Goal: Task Accomplishment & Management: Manage account settings

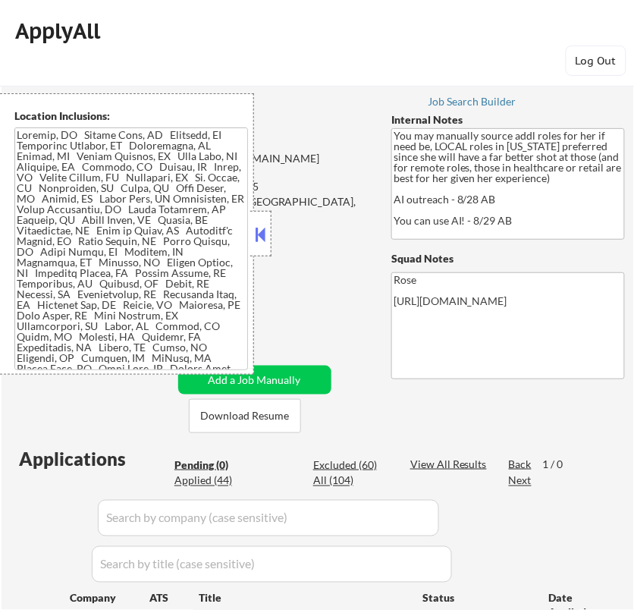
click at [264, 225] on button at bounding box center [260, 234] width 17 height 23
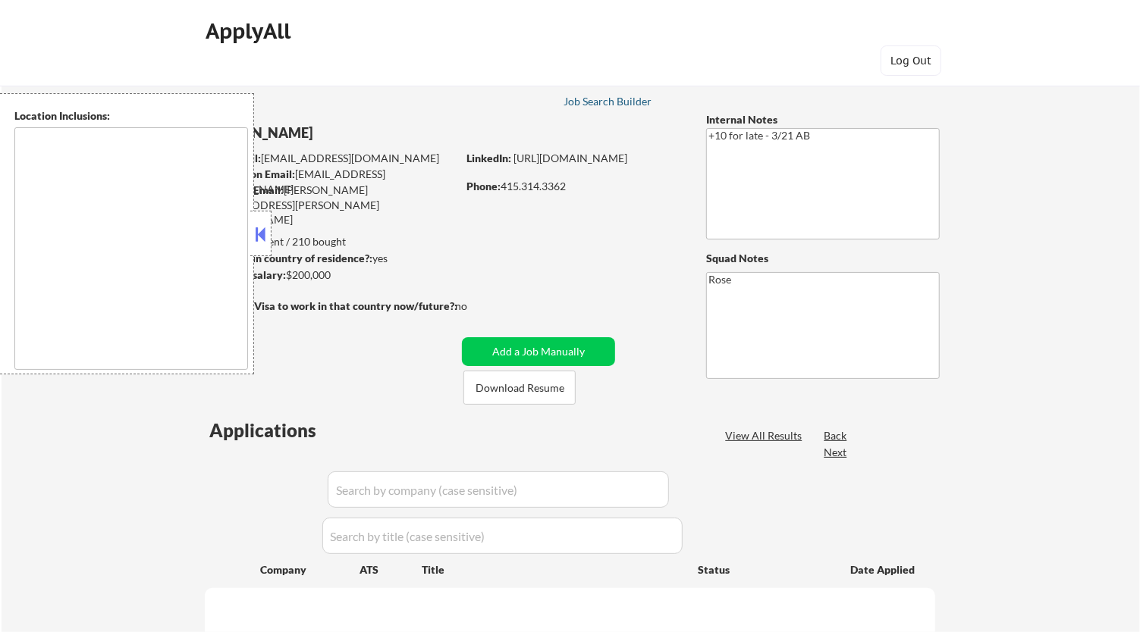
type textarea "[GEOGRAPHIC_DATA], [GEOGRAPHIC_DATA] [GEOGRAPHIC_DATA], [GEOGRAPHIC_DATA] [GEOG…"
type textarea "San Francisco, CA Daly City, CA South San Francisco, CA Brisbane, CA Colma, CA …"
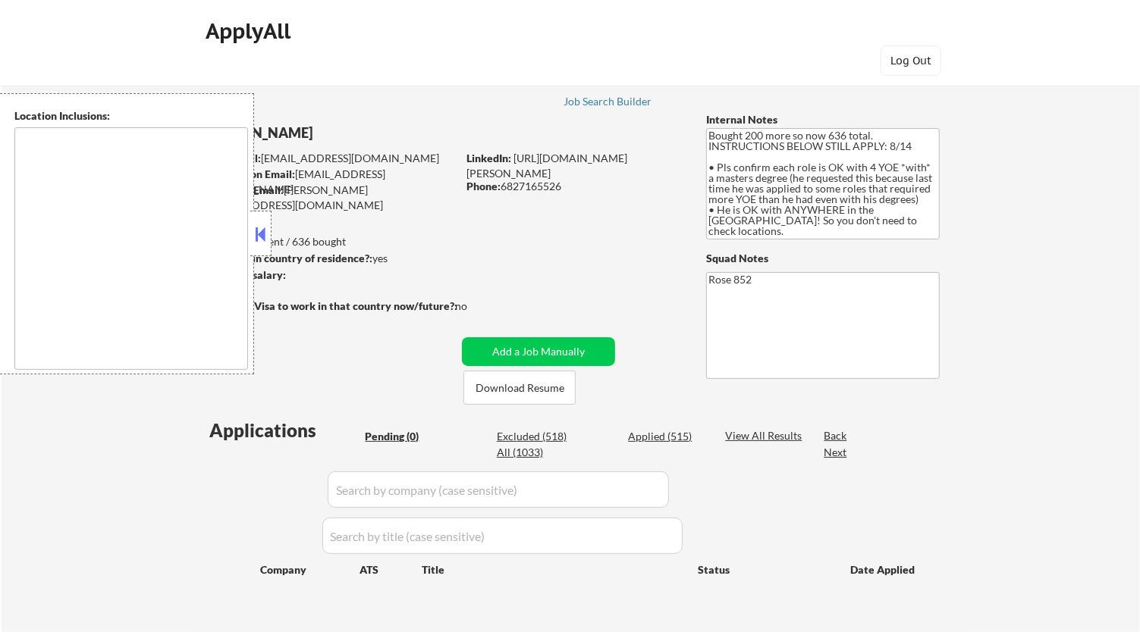
type textarea "San Francisco, CA Daly City, CA South San Francisco, CA Brisbane, CA Colma, CA …"
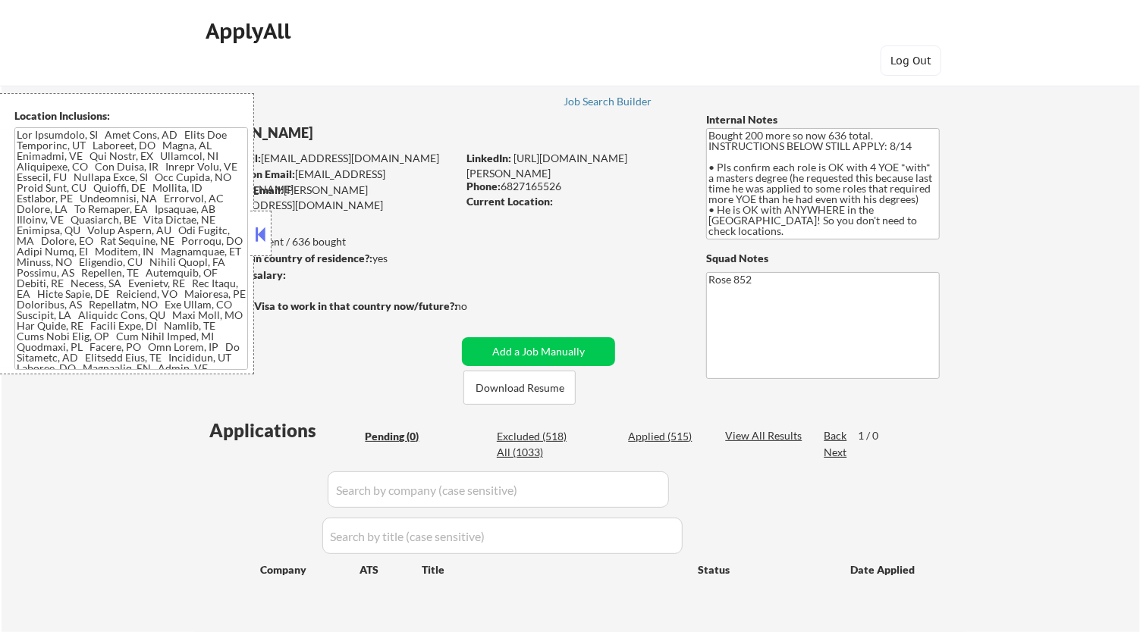
click at [254, 227] on button at bounding box center [260, 234] width 17 height 23
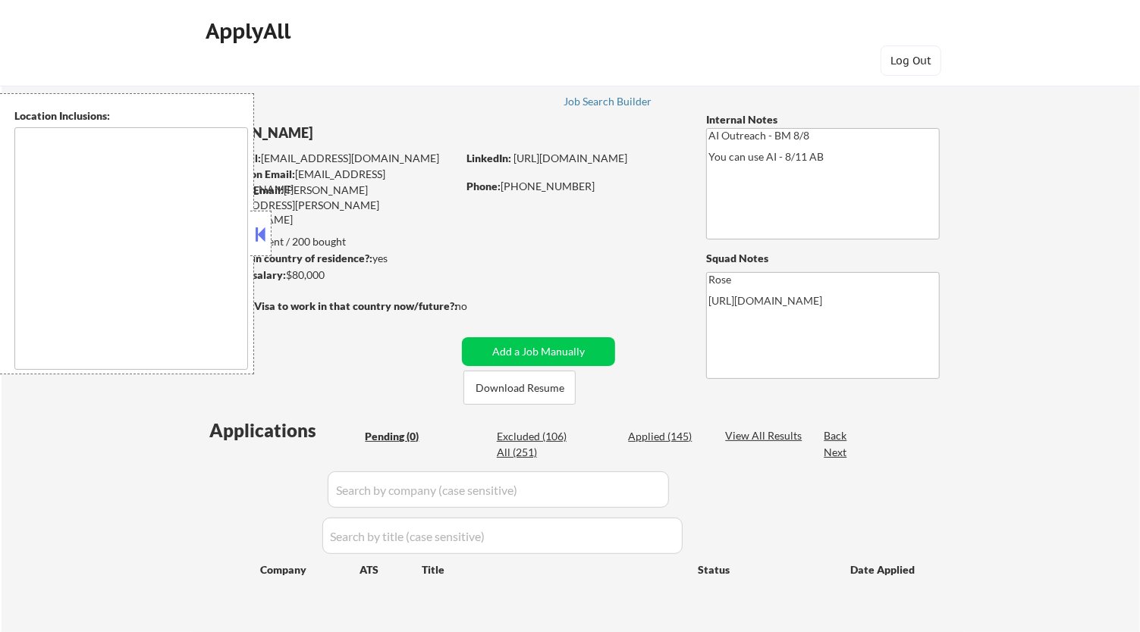
type textarea "[GEOGRAPHIC_DATA], [GEOGRAPHIC_DATA] [GEOGRAPHIC_DATA], [GEOGRAPHIC_DATA] [GEOG…"
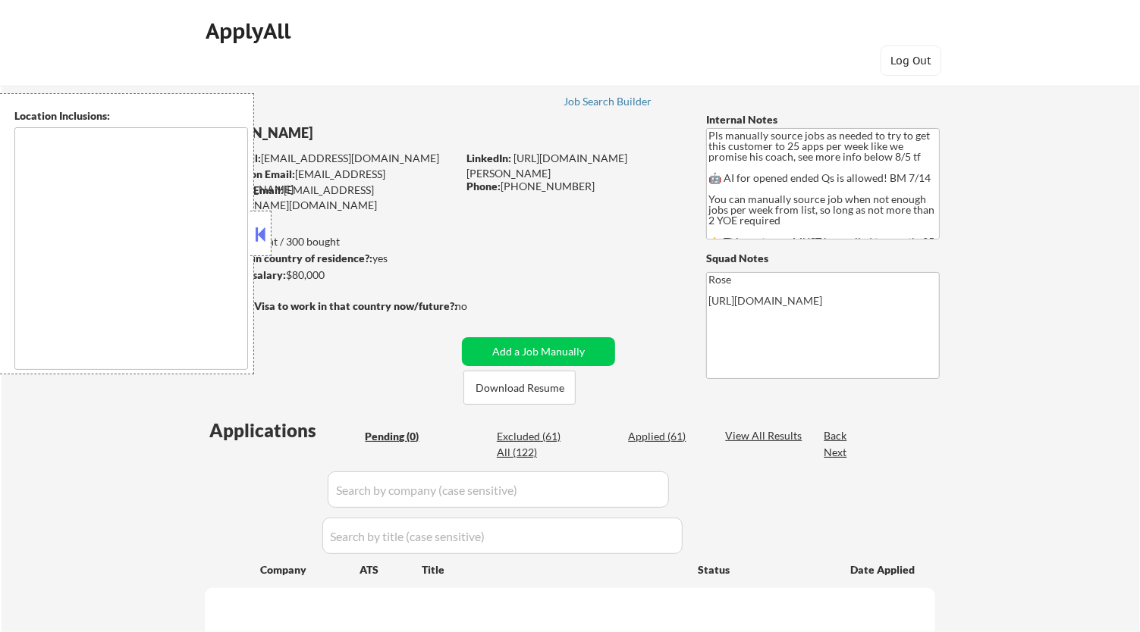
type textarea "Here is a list of metro areas, cities, and towns within approximately a 30-minu…"
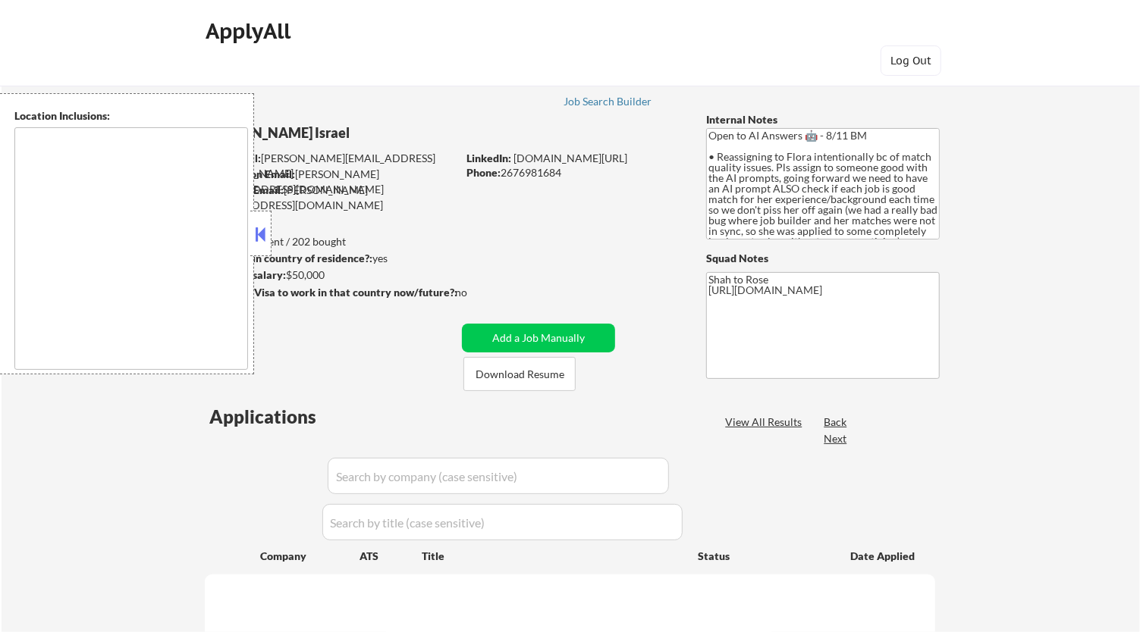
type textarea "remote"
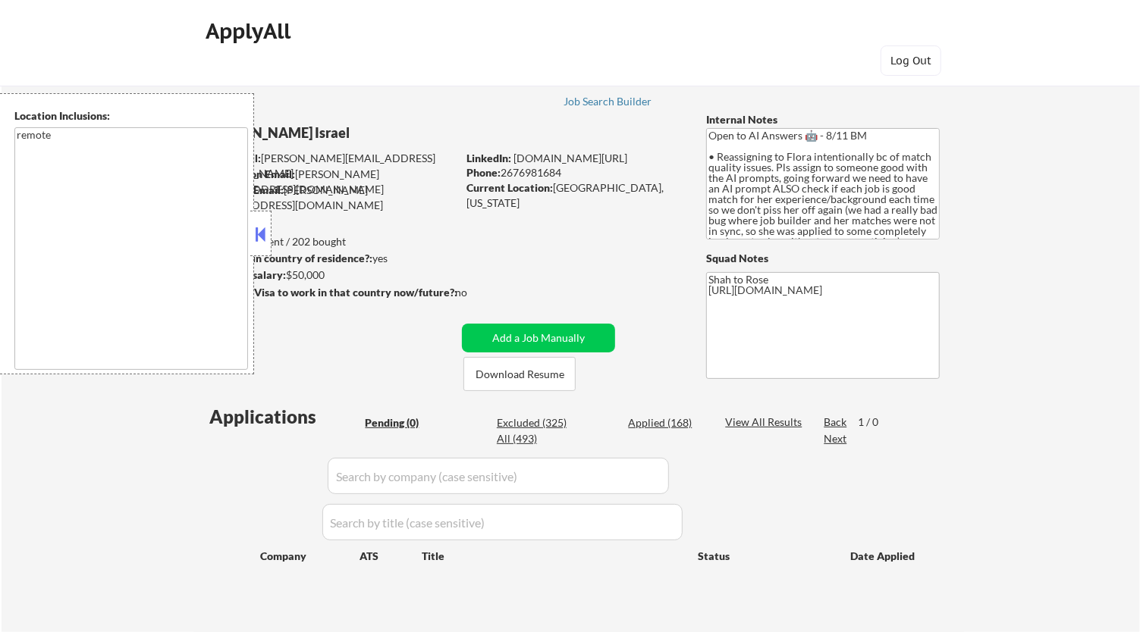
click at [261, 227] on button at bounding box center [260, 234] width 17 height 23
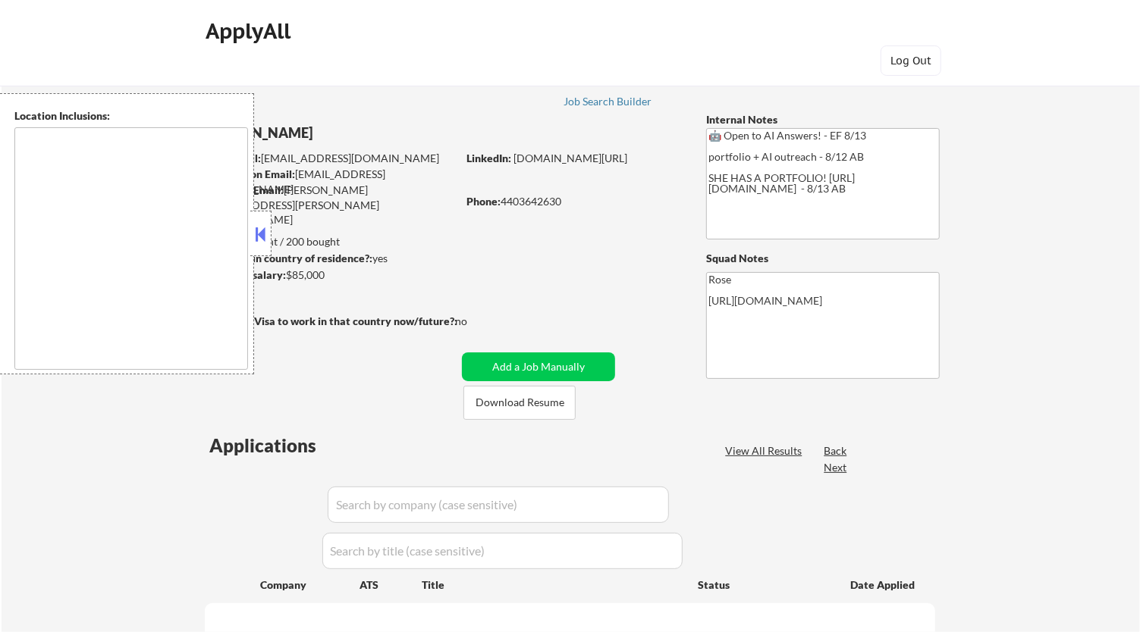
type textarea "Cleveland, OH Lakewood, OH Euclid, OH Parma, OH Shaker Heights, OH Garfield Hei…"
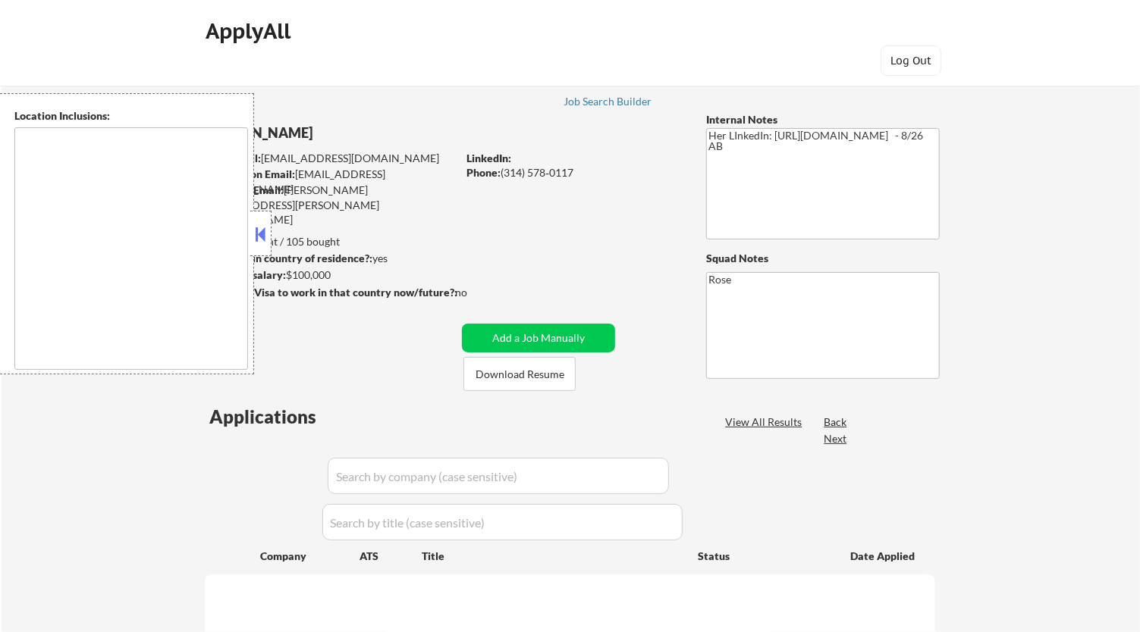
type textarea "[GEOGRAPHIC_DATA][PERSON_NAME], [GEOGRAPHIC_DATA][PERSON_NAME][GEOGRAPHIC_DATA]…"
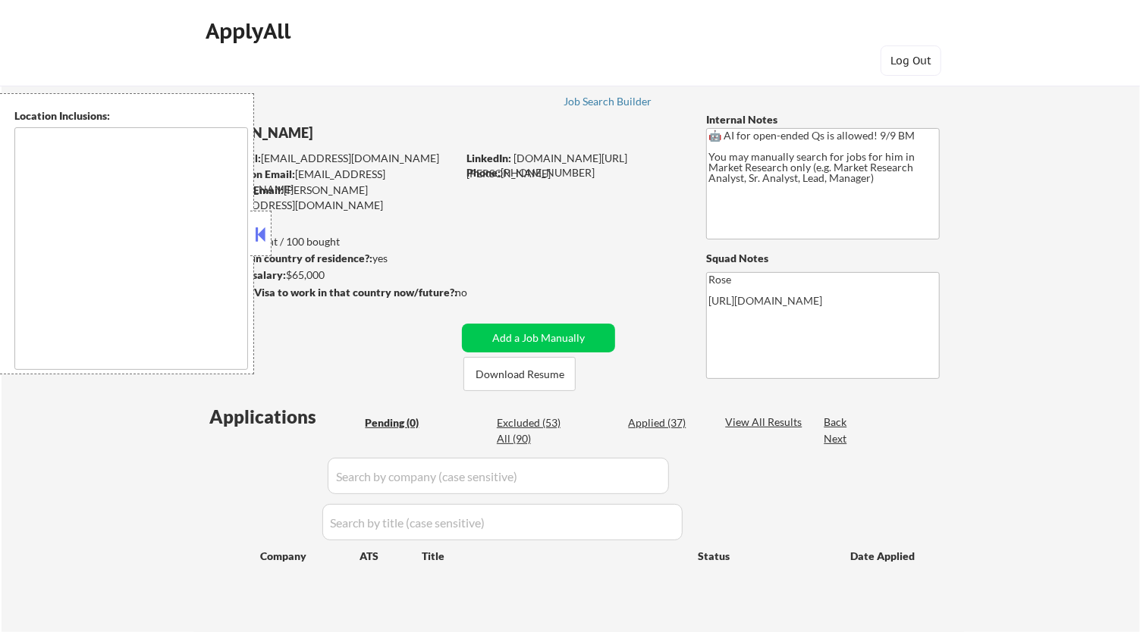
type textarea "[GEOGRAPHIC_DATA], [GEOGRAPHIC_DATA] [GEOGRAPHIC_DATA], [GEOGRAPHIC_DATA] [GEOG…"
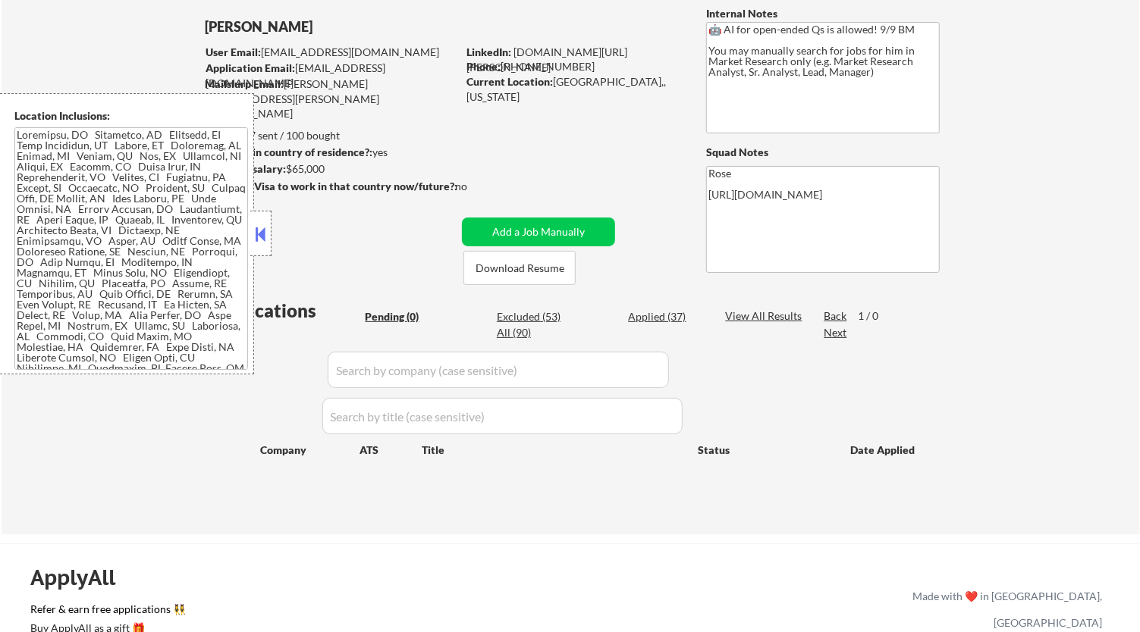
scroll to position [168, 0]
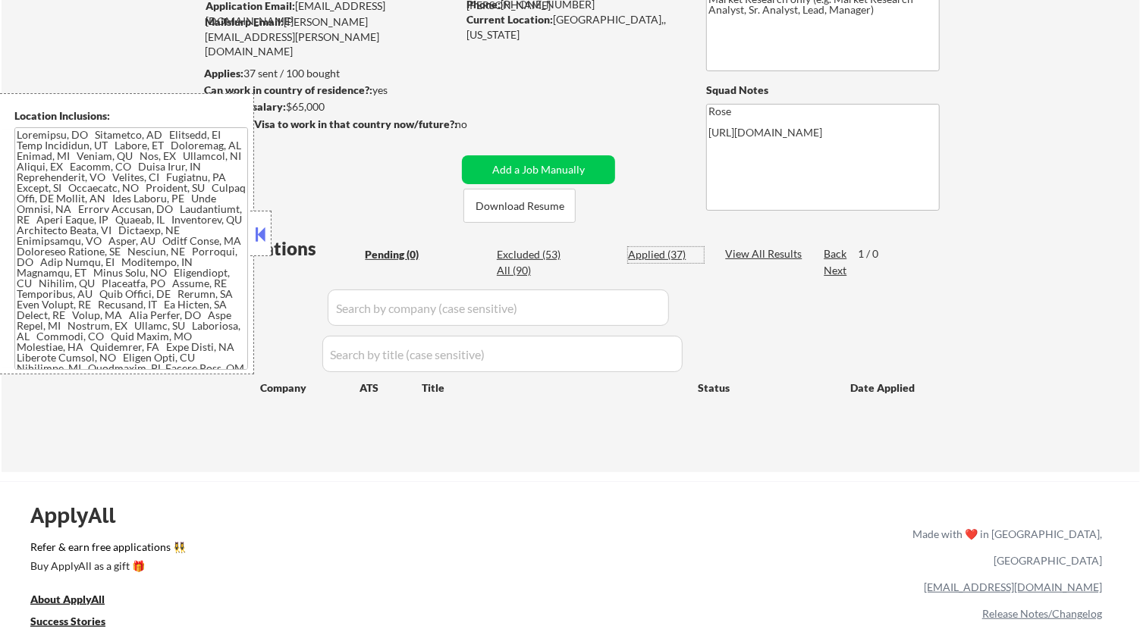
click at [653, 248] on div "Applied (37)" at bounding box center [666, 254] width 76 height 15
click at [263, 221] on div at bounding box center [260, 233] width 21 height 45
select select ""applied""
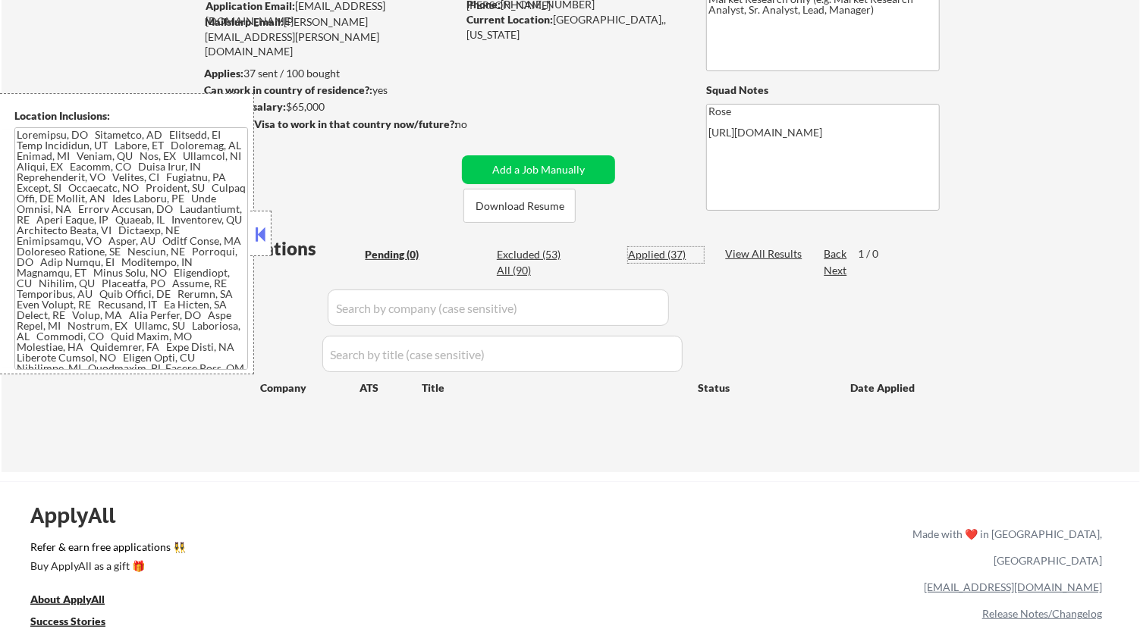
select select ""applied""
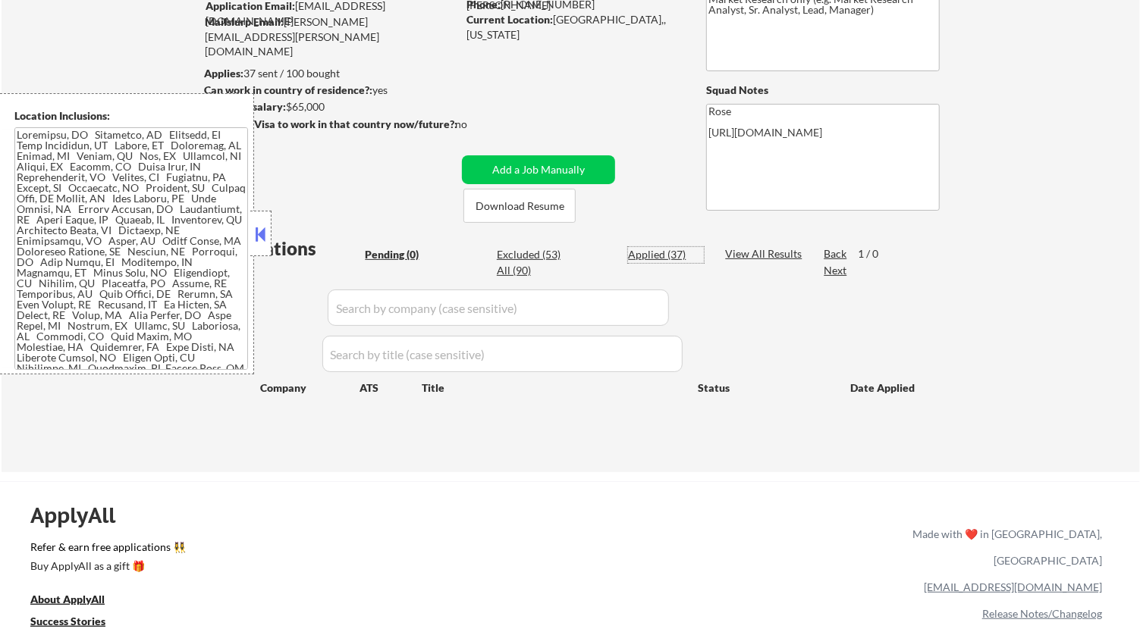
select select ""applied""
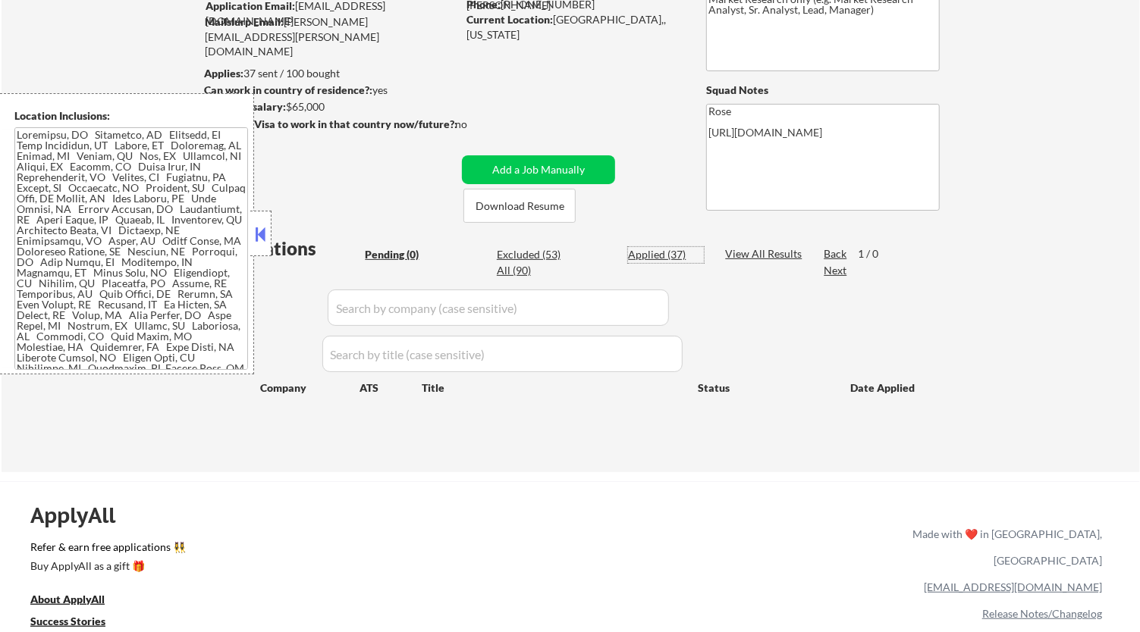
select select ""applied""
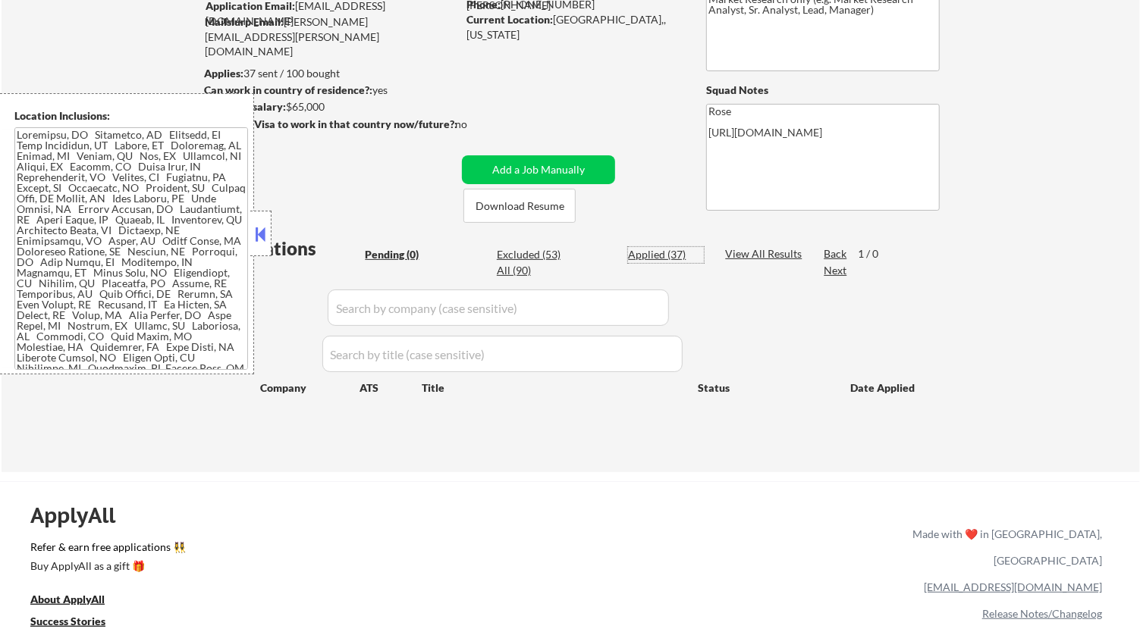
select select ""applied""
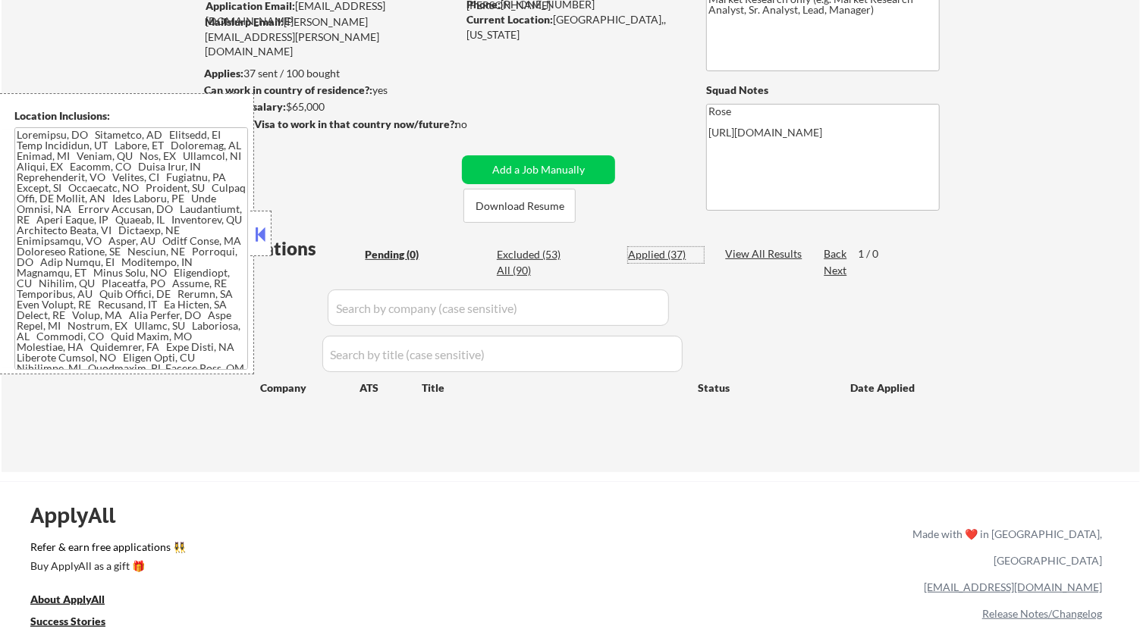
select select ""applied""
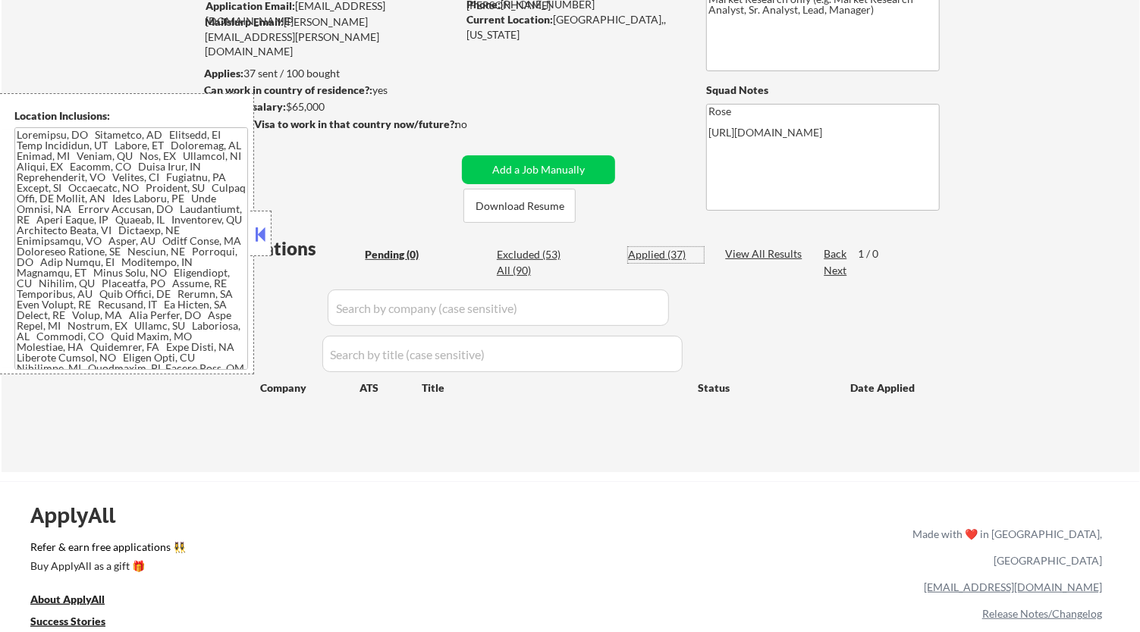
select select ""applied""
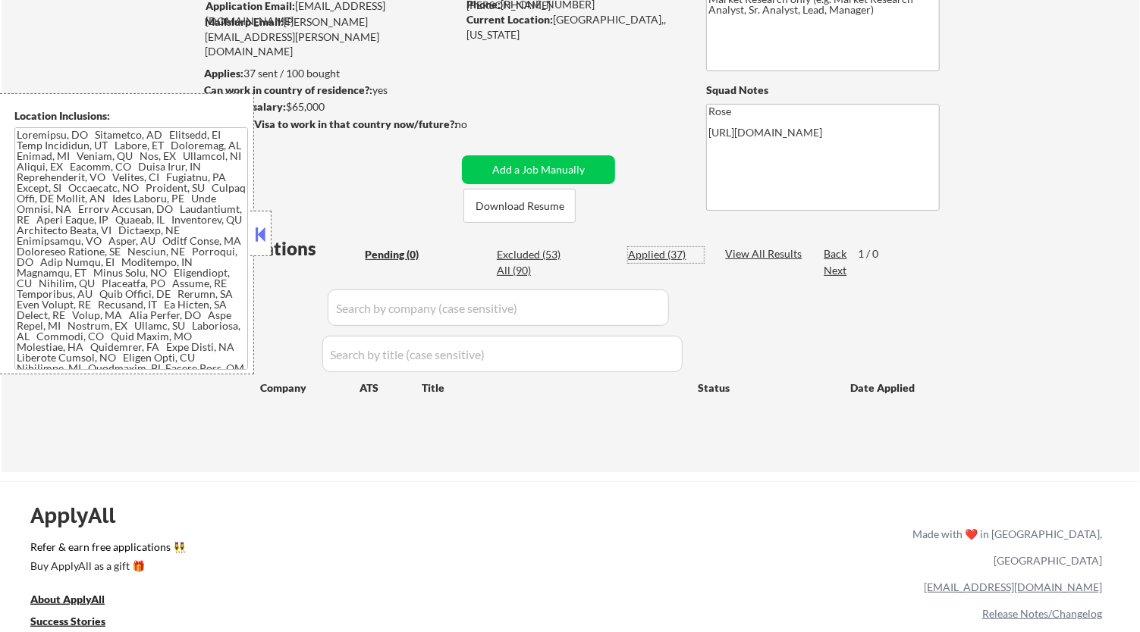
select select ""applied""
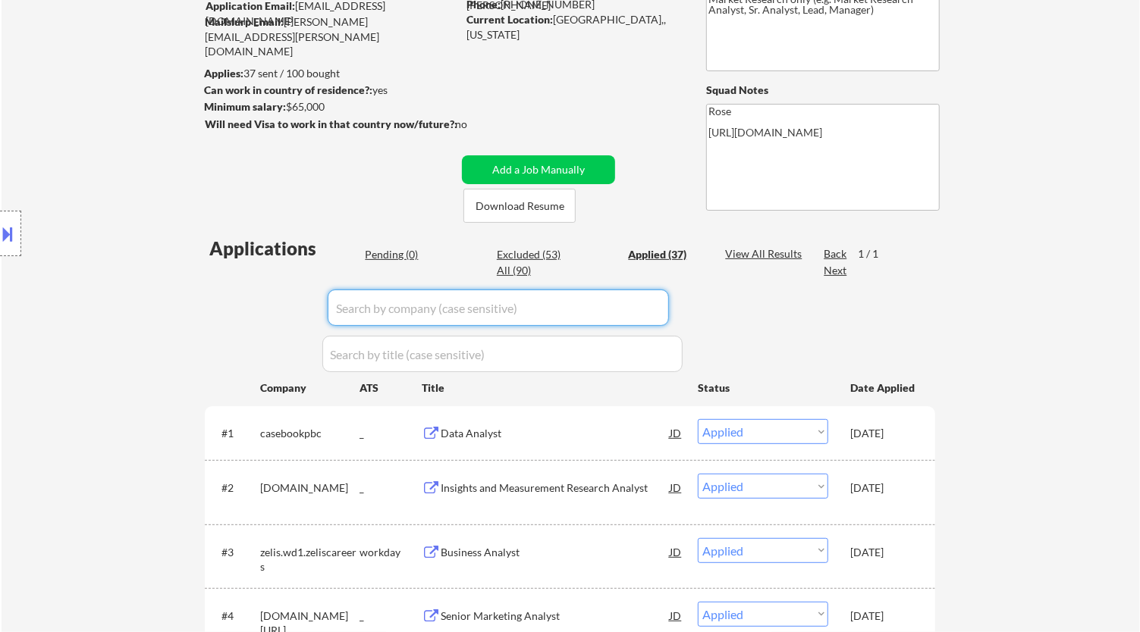
click at [596, 315] on input "input" at bounding box center [498, 308] width 341 height 36
paste input "[URL][DOMAIN_NAME]"
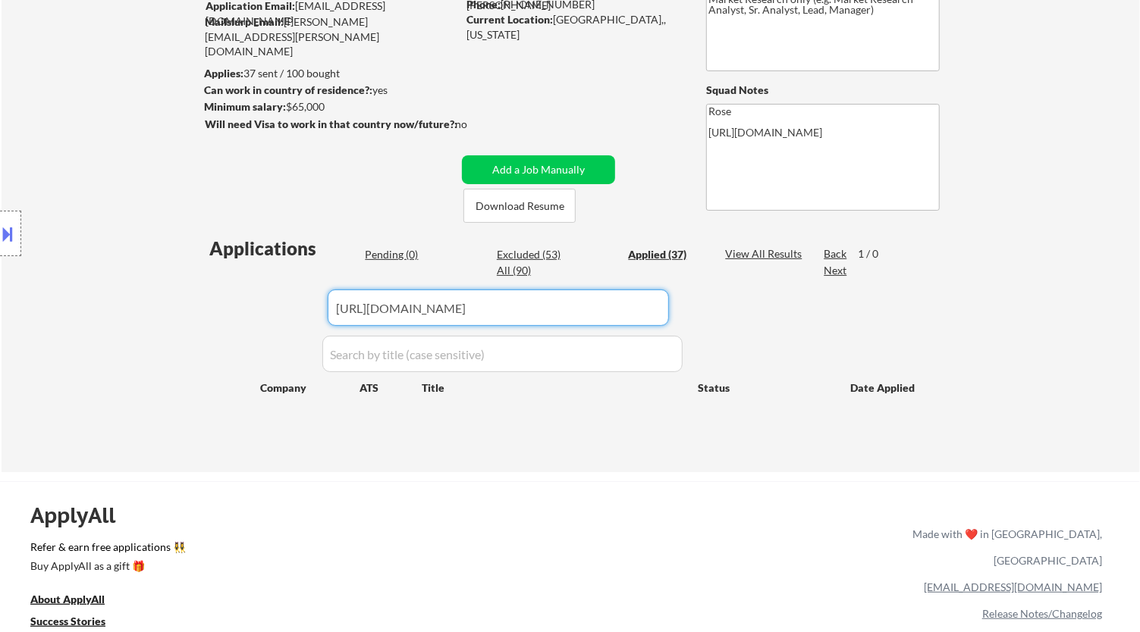
drag, startPoint x: 381, startPoint y: 305, endPoint x: 327, endPoint y: 305, distance: 53.8
click at [327, 305] on div "Applications Pending (0) Excluded (53) Applied (37) All (90) View All Results B…" at bounding box center [570, 340] width 730 height 208
click at [400, 317] on input "input" at bounding box center [498, 308] width 341 height 36
drag, startPoint x: 378, startPoint y: 309, endPoint x: 324, endPoint y: 308, distance: 53.8
click at [323, 308] on div "Applications Pending (0) Excluded (53) Applied (37) All (90) View All Results B…" at bounding box center [570, 340] width 730 height 208
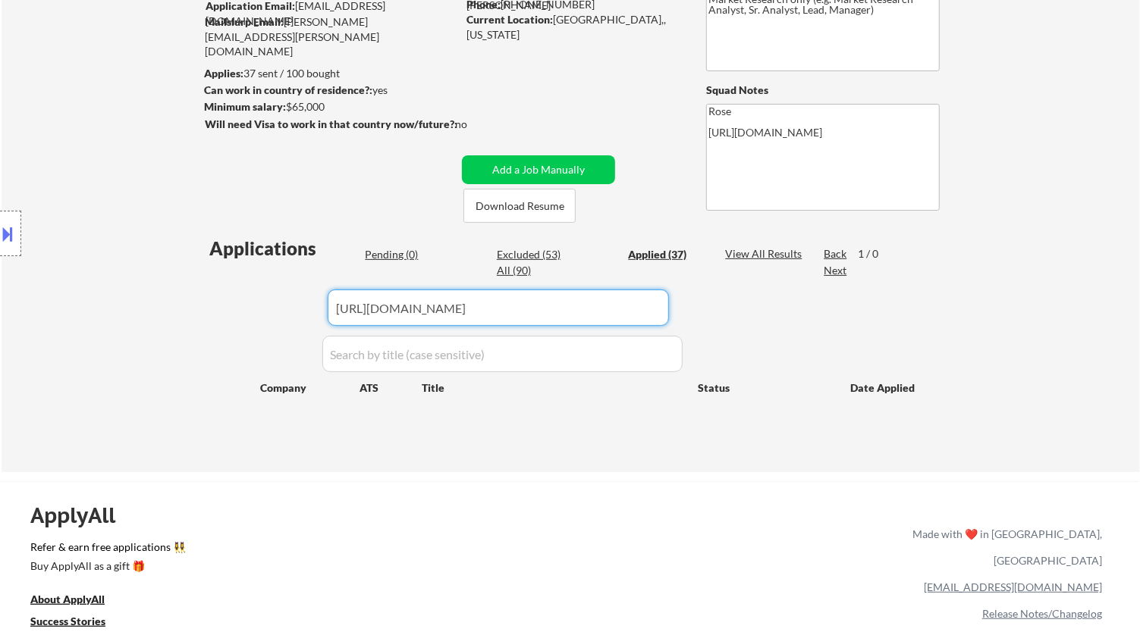
click at [409, 308] on input "input" at bounding box center [498, 308] width 341 height 36
drag, startPoint x: 372, startPoint y: 305, endPoint x: 262, endPoint y: 308, distance: 110.7
click at [262, 308] on body "← Return to /applysquad Mailslurp Inbox Job Search Builder [PERSON_NAME] User E…" at bounding box center [570, 148] width 1140 height 632
drag, startPoint x: 516, startPoint y: 311, endPoint x: 455, endPoint y: 315, distance: 61.6
click at [425, 313] on input "input" at bounding box center [498, 308] width 341 height 36
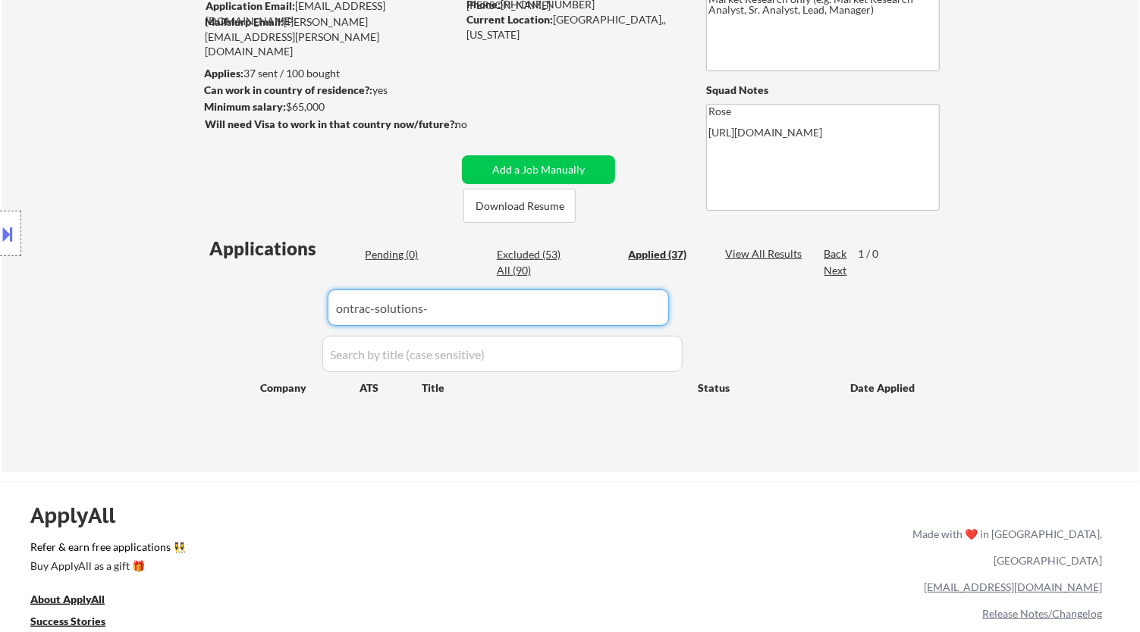
type input "ontrac-solutions"
drag, startPoint x: 475, startPoint y: 307, endPoint x: 334, endPoint y: 318, distance: 142.2
click at [315, 307] on div "Applications Pending (0) Excluded (53) Applied (37) All (90) View All Results B…" at bounding box center [570, 340] width 730 height 208
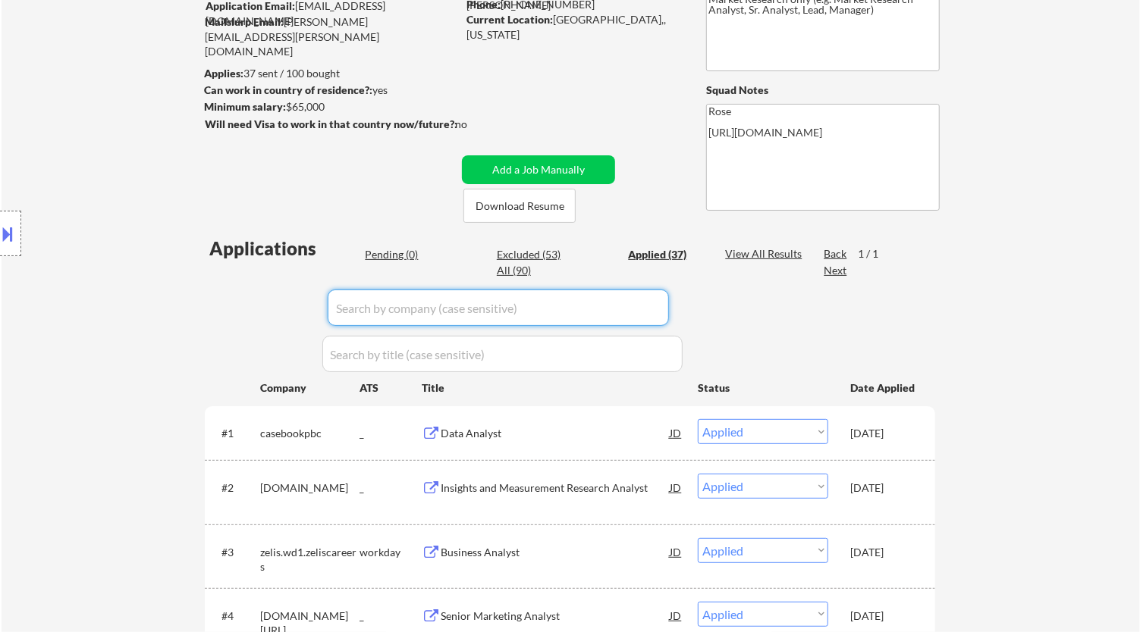
click at [403, 251] on div "Pending (0)" at bounding box center [403, 254] width 76 height 15
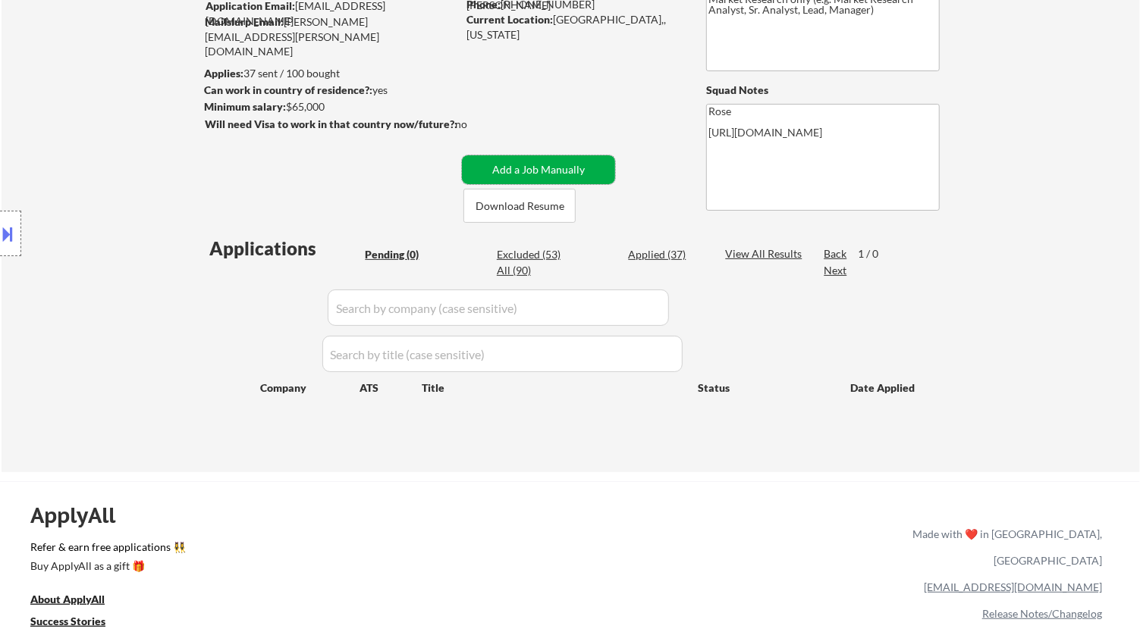
click at [536, 168] on button "Add a Job Manually" at bounding box center [538, 169] width 153 height 29
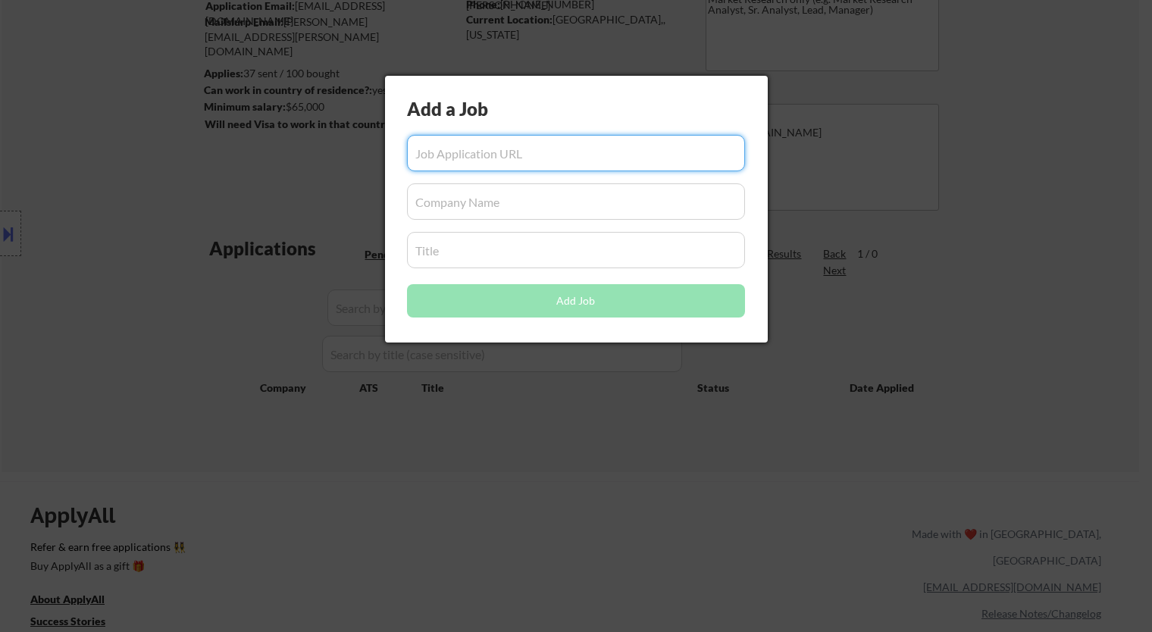
paste input "[URL][DOMAIN_NAME]"
type input "[URL][DOMAIN_NAME]"
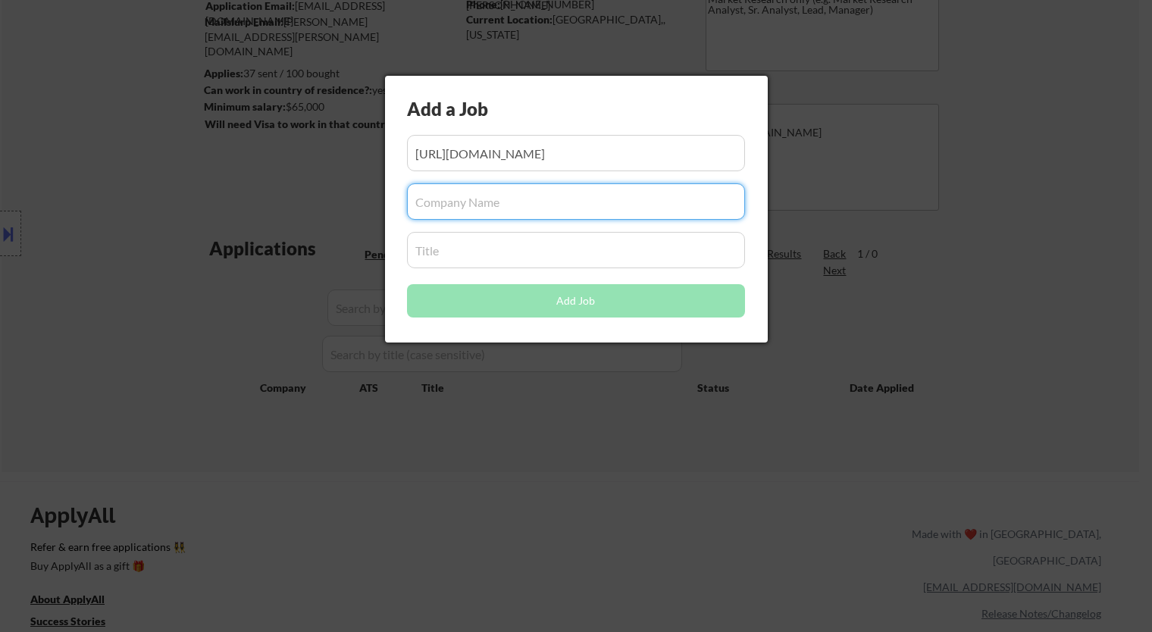
click at [510, 197] on input "input" at bounding box center [576, 201] width 338 height 36
paste input "ontrac-solutions"
type input "ontrac-solutions"
drag, startPoint x: 466, startPoint y: 244, endPoint x: 468, endPoint y: 229, distance: 15.2
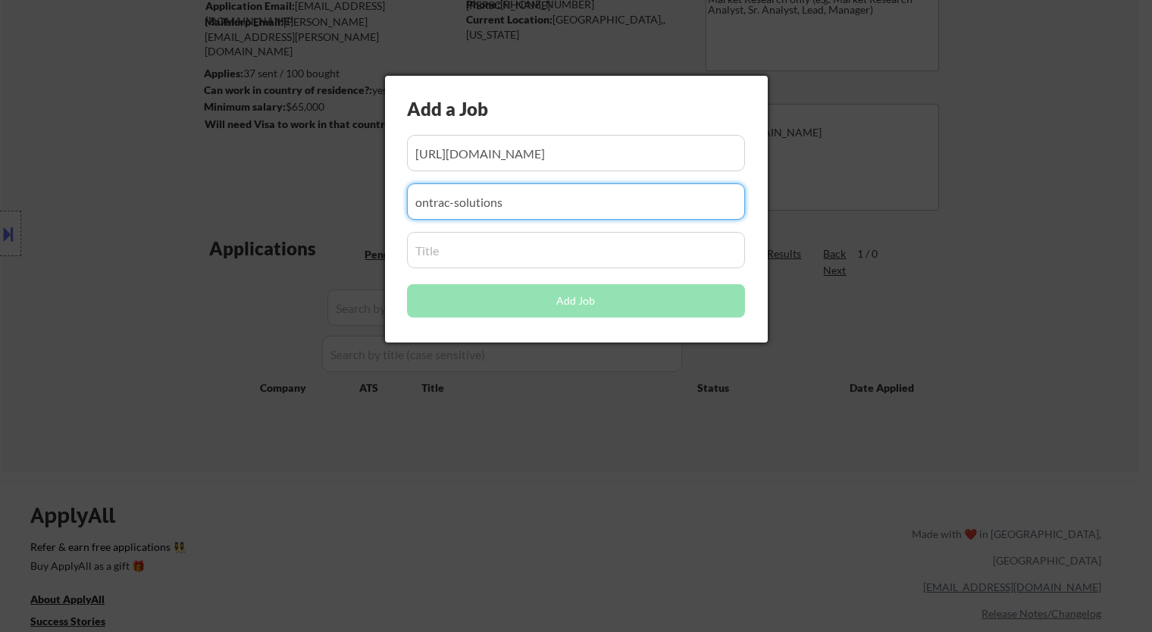
click at [466, 243] on input "input" at bounding box center [576, 250] width 338 height 36
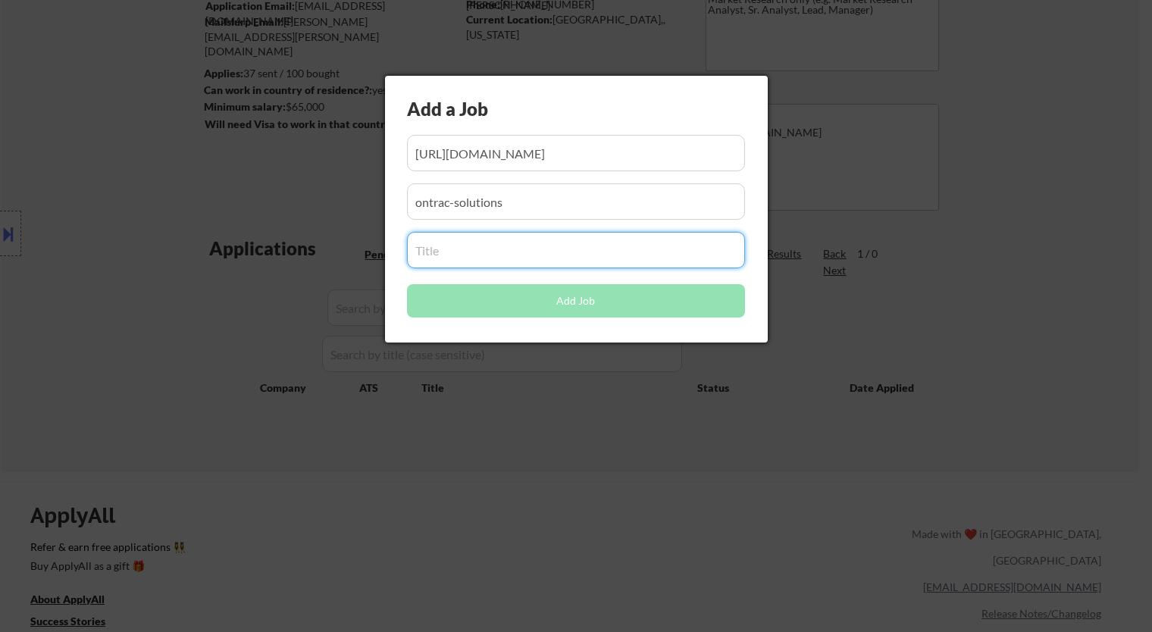
paste input "Digital Product Analytics Consultant"
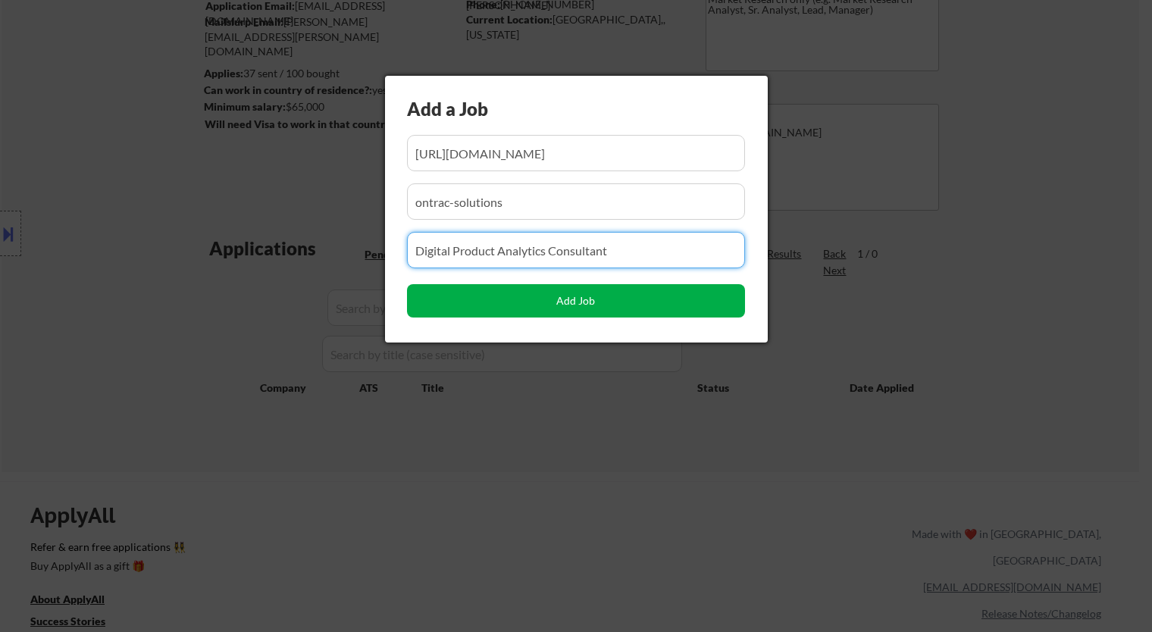
type input "Digital Product Analytics Consultant"
click at [588, 302] on button "Add Job" at bounding box center [576, 300] width 338 height 33
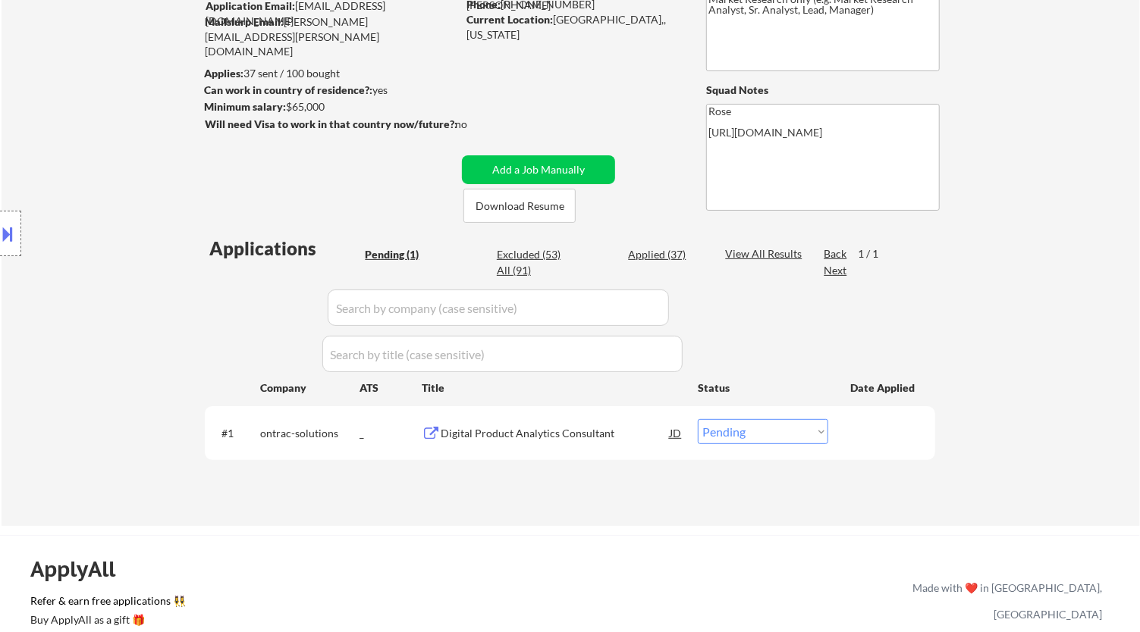
click at [744, 430] on select "Choose an option... Pending Applied Excluded (Questions) Excluded (Expired) Exc…" at bounding box center [763, 431] width 130 height 25
select select ""applied""
click at [698, 419] on select "Choose an option... Pending Applied Excluded (Questions) Excluded (Expired) Exc…" at bounding box center [763, 431] width 130 height 25
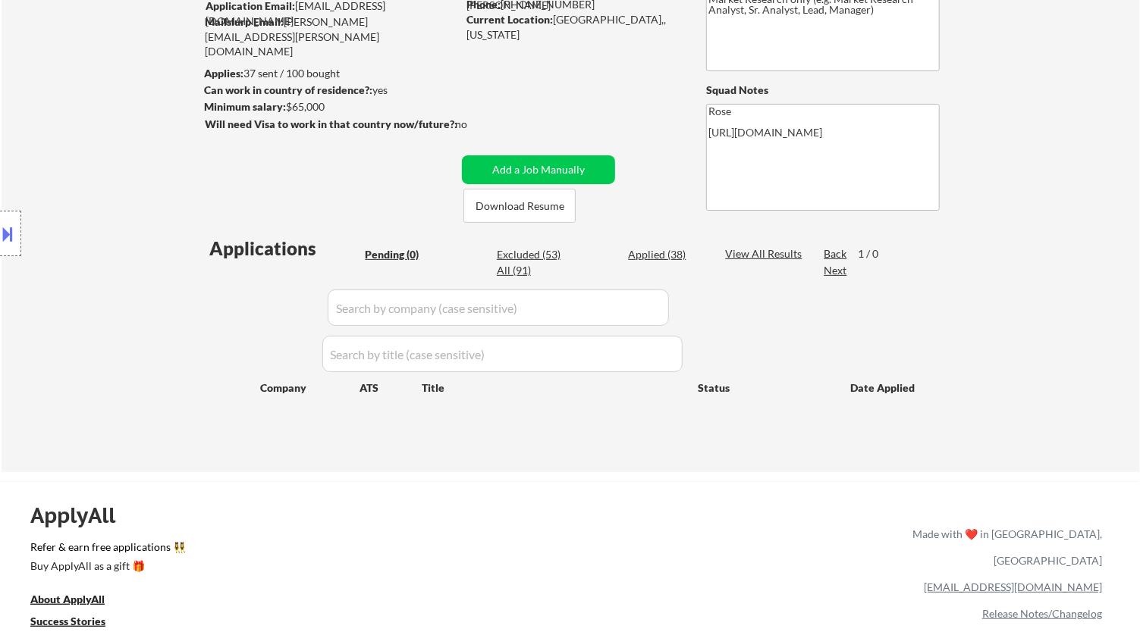
click at [663, 254] on div "Applied (38)" at bounding box center [666, 254] width 76 height 15
select select ""applied""
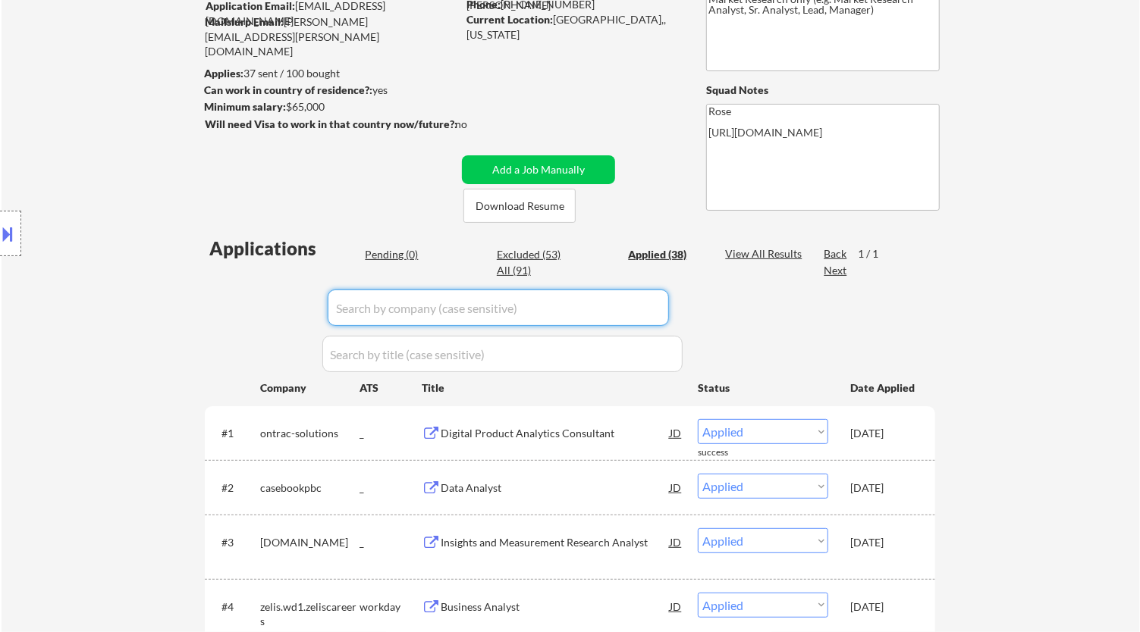
click at [648, 303] on input "input" at bounding box center [498, 308] width 341 height 36
paste input "blueforest"
type input "blueforest"
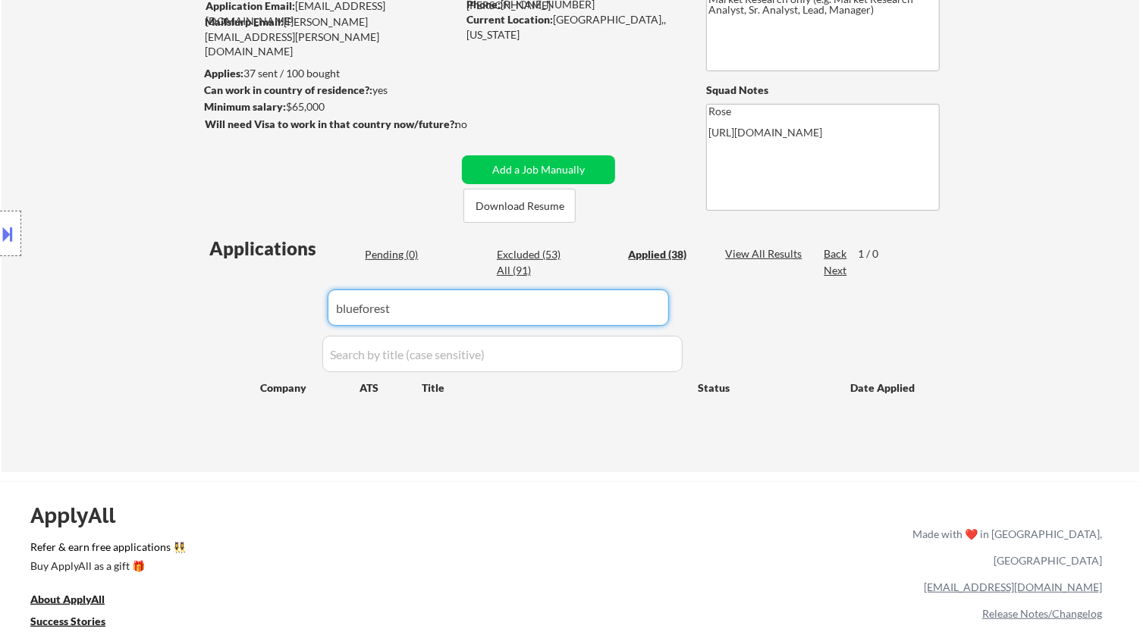
drag, startPoint x: 466, startPoint y: 309, endPoint x: 221, endPoint y: 309, distance: 244.9
click at [221, 309] on body "← Return to /applysquad Mailslurp Inbox Job Search Builder [PERSON_NAME] User E…" at bounding box center [570, 148] width 1140 height 632
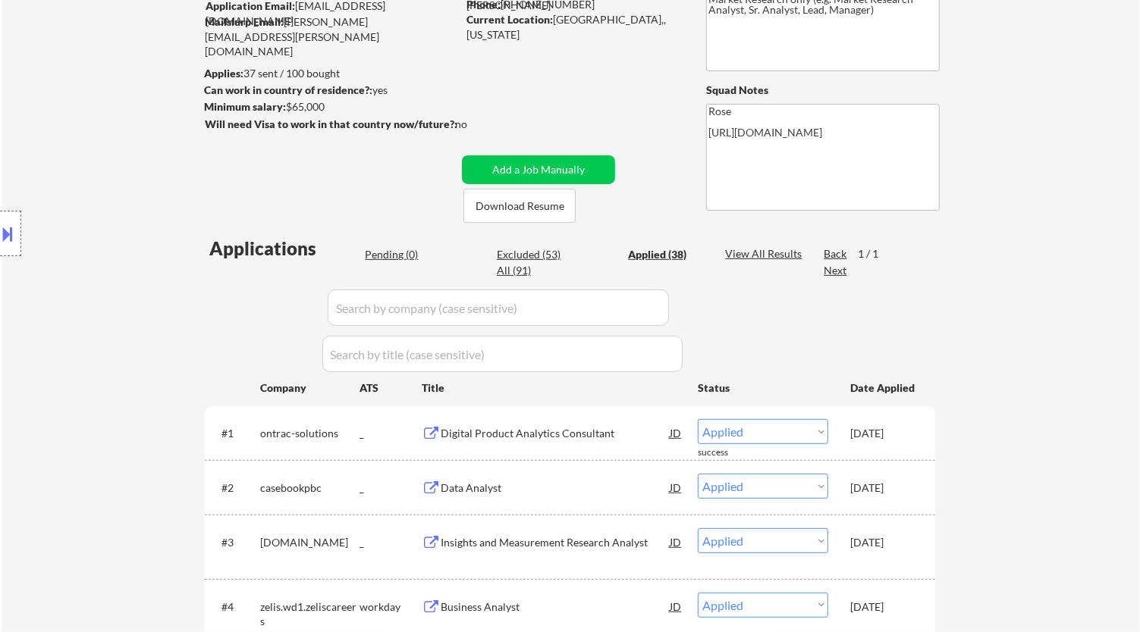
click at [397, 247] on div "Pending (0)" at bounding box center [403, 254] width 76 height 15
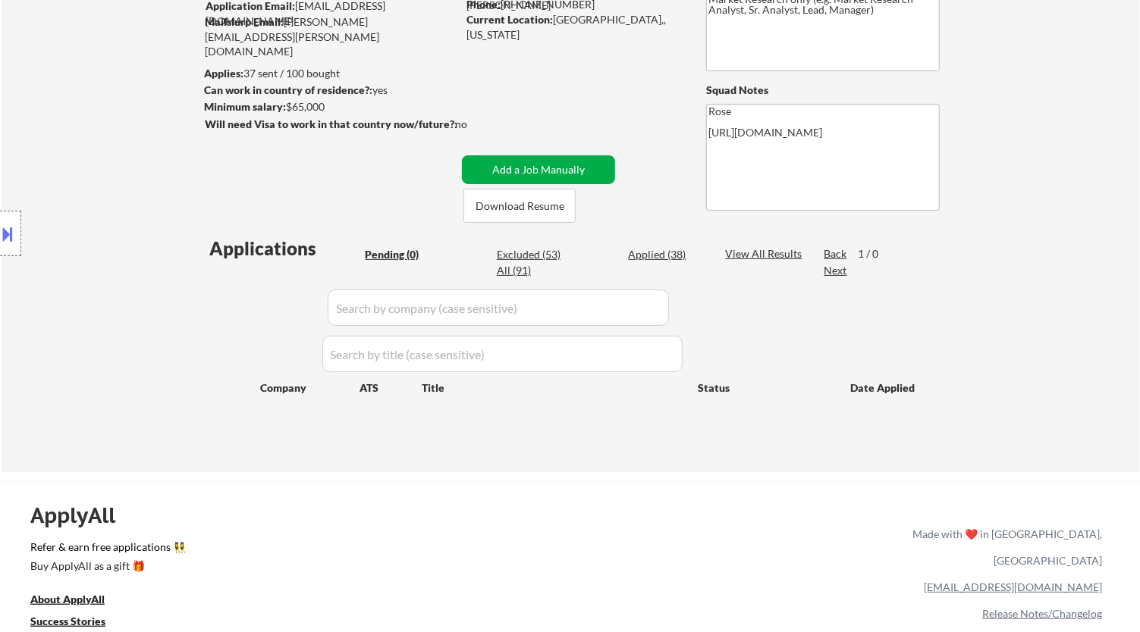
click at [563, 173] on button "Add a Job Manually" at bounding box center [538, 169] width 153 height 29
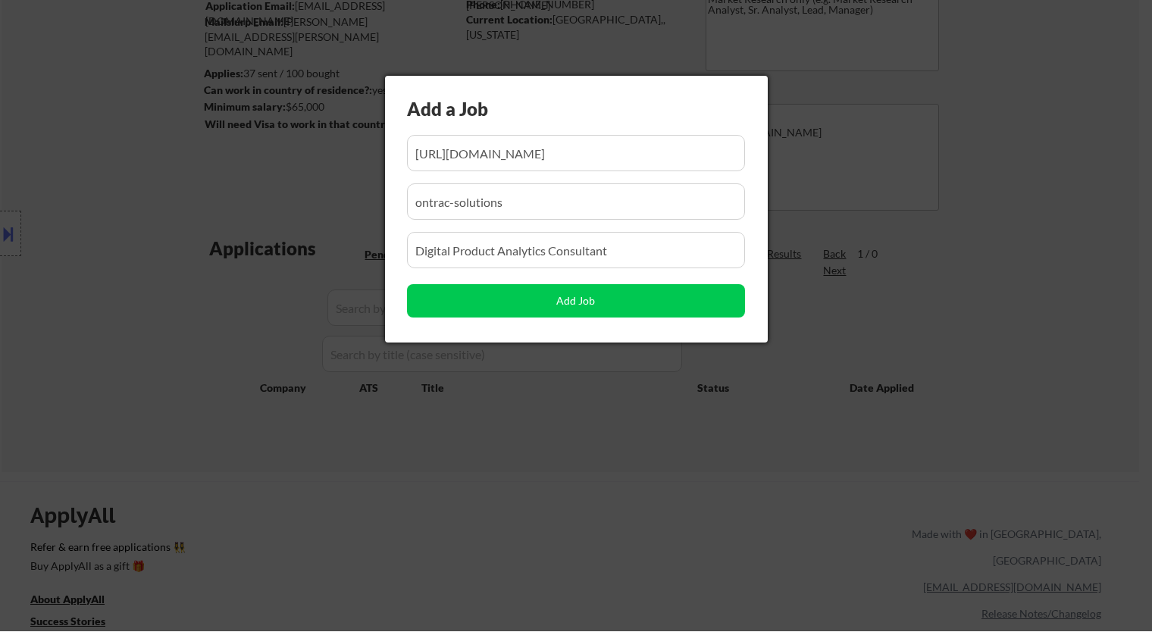
scroll to position [0, 164]
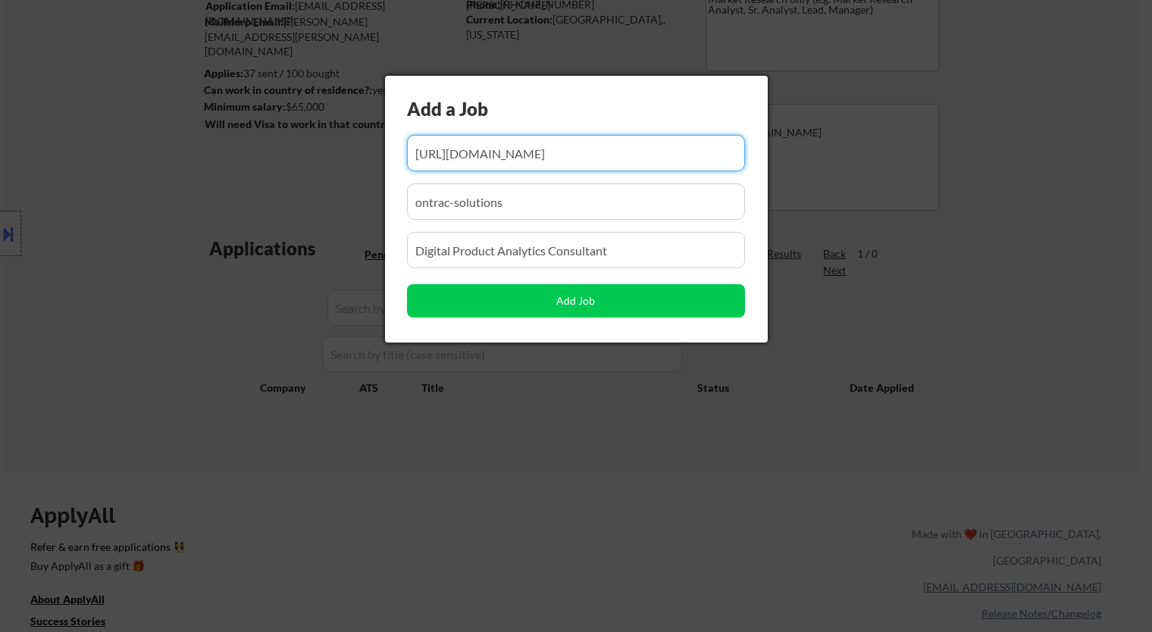
drag, startPoint x: 624, startPoint y: 152, endPoint x: 516, endPoint y: 159, distance: 107.9
click at [516, 159] on input "input" at bounding box center [576, 153] width 338 height 36
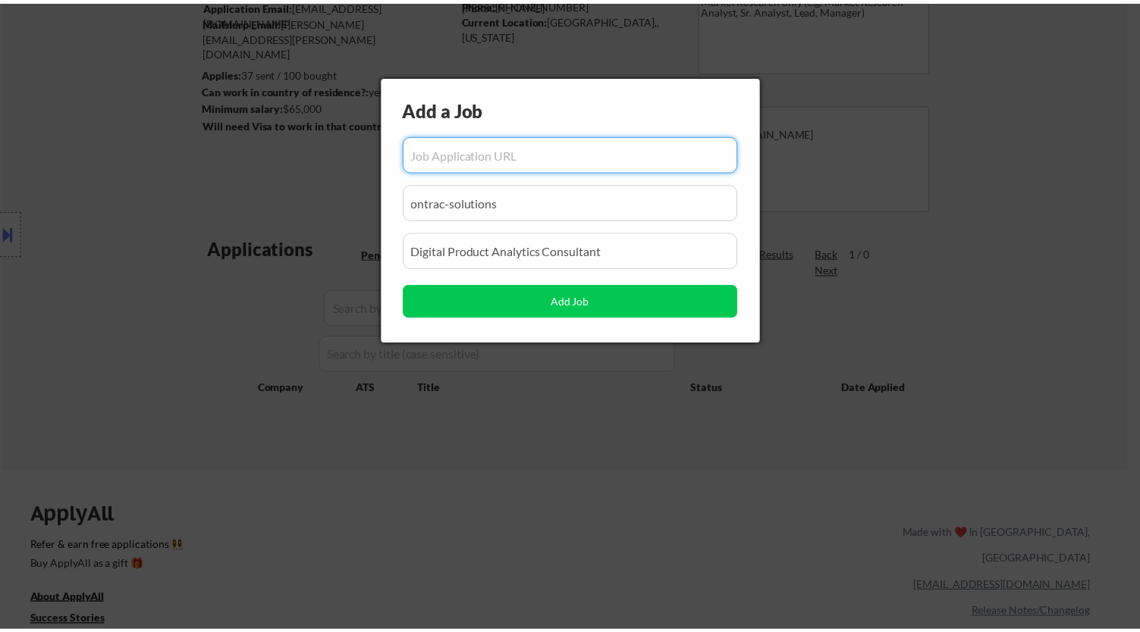
scroll to position [0, 0]
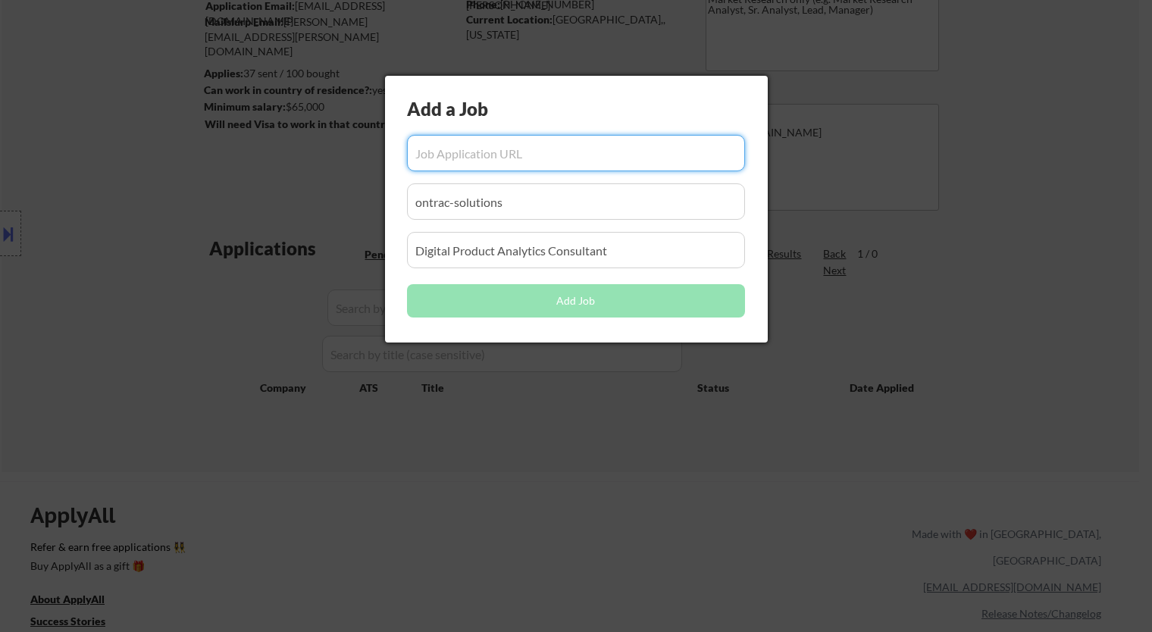
click at [469, 148] on input "input" at bounding box center [576, 153] width 338 height 36
paste input "[URL][DOMAIN_NAME]"
type input "[URL][DOMAIN_NAME]"
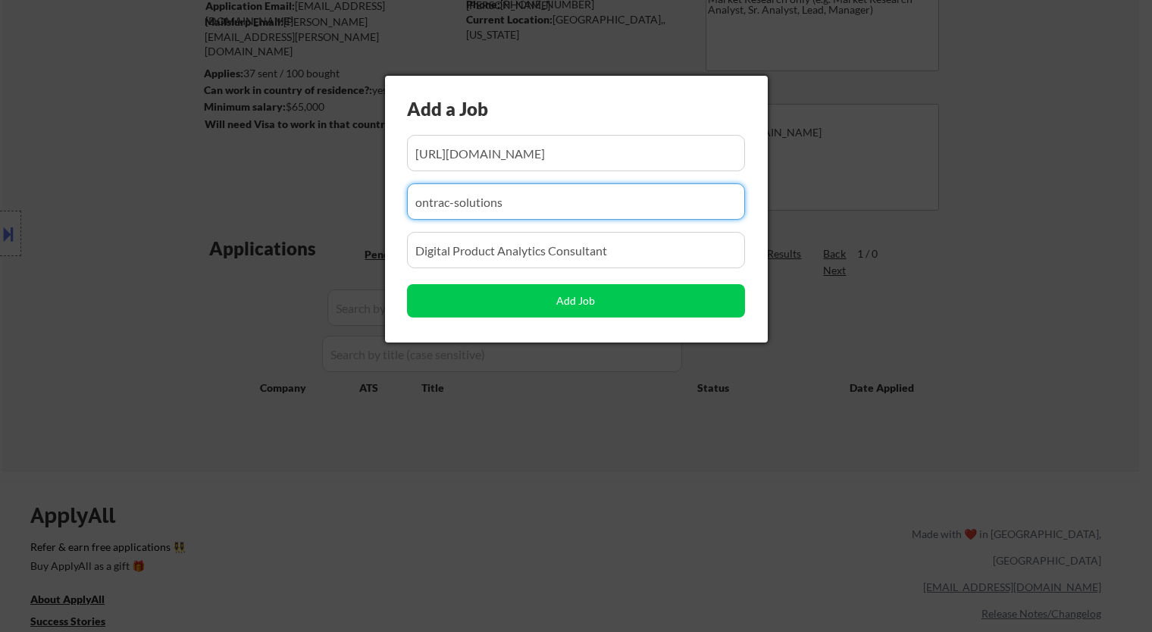
drag, startPoint x: 523, startPoint y: 209, endPoint x: 296, endPoint y: 209, distance: 227.5
click at [296, 209] on body "← Return to /applysquad Mailslurp Inbox Job Search Builder [PERSON_NAME] User E…" at bounding box center [576, 148] width 1152 height 632
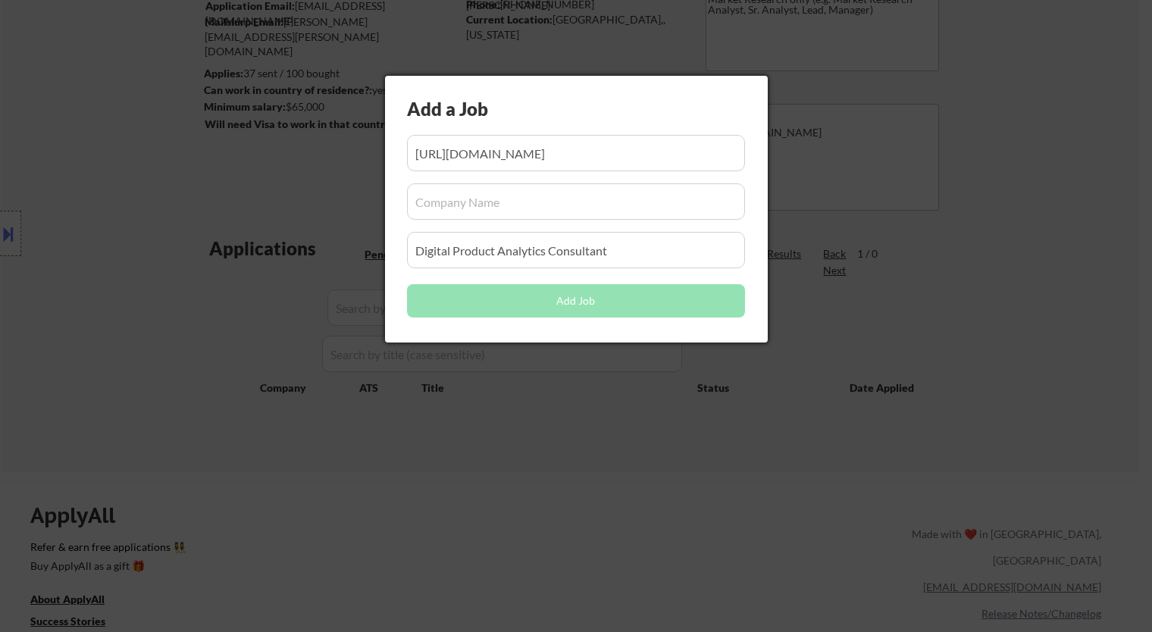
click at [497, 205] on input "input" at bounding box center [576, 201] width 338 height 36
paste input "[DOMAIN_NAME][URL]"
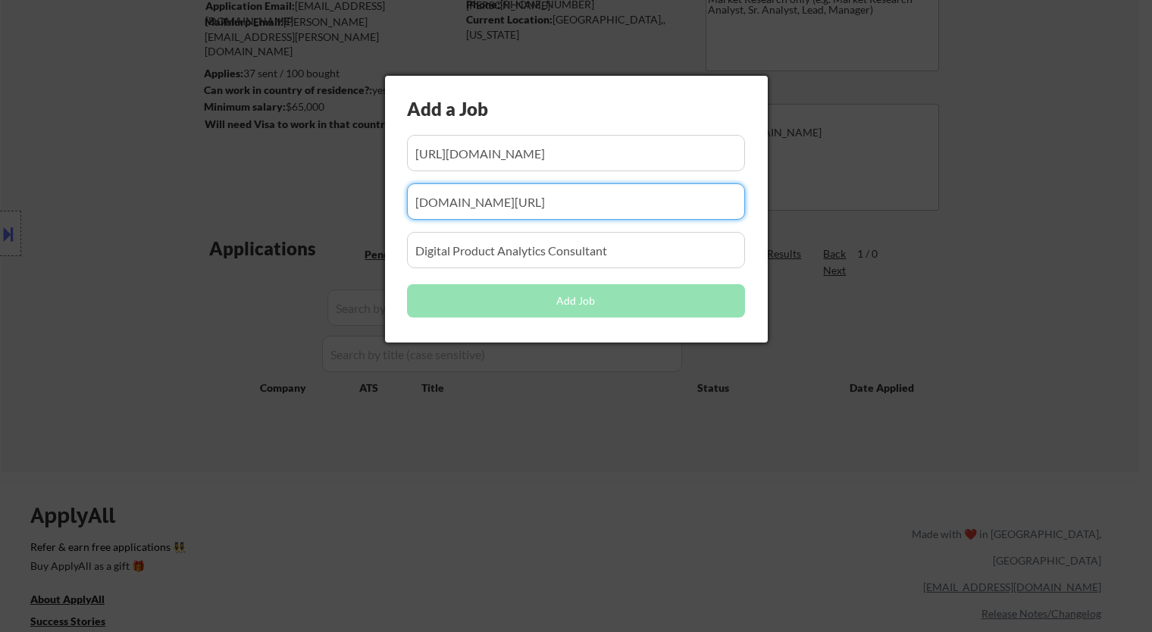
type input "[DOMAIN_NAME][URL]"
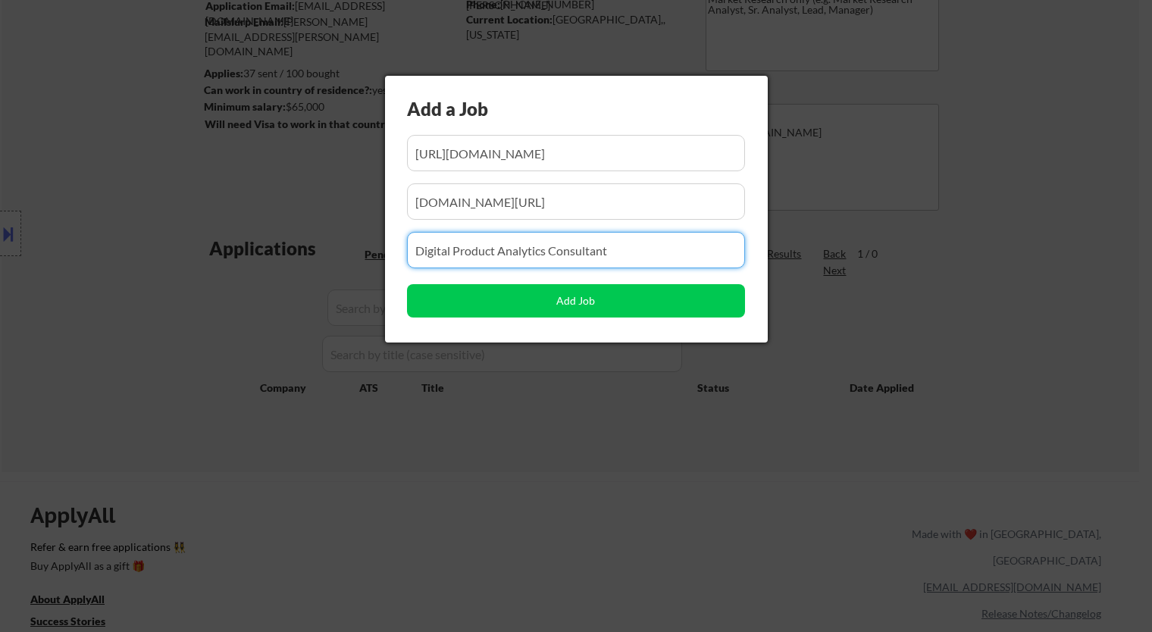
drag, startPoint x: 628, startPoint y: 248, endPoint x: 177, endPoint y: 253, distance: 451.2
click at [178, 253] on body "← Return to /applysquad Mailslurp Inbox Job Search Builder [PERSON_NAME] User E…" at bounding box center [576, 148] width 1152 height 632
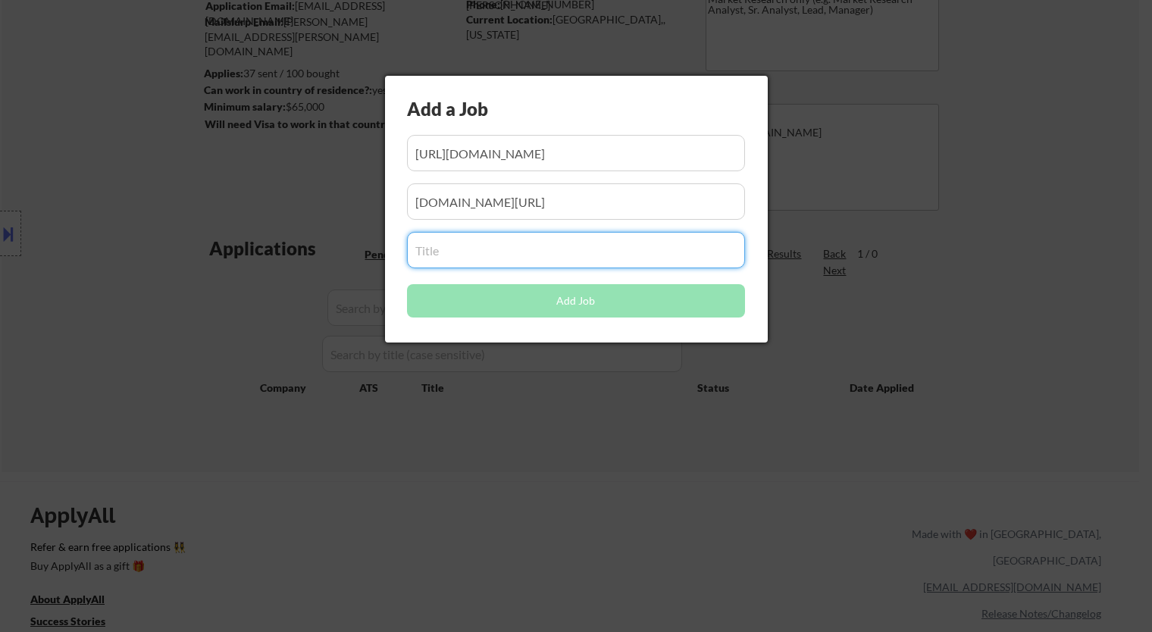
drag, startPoint x: 554, startPoint y: 252, endPoint x: 536, endPoint y: 249, distance: 17.6
click at [553, 252] on input "input" at bounding box center [576, 250] width 338 height 36
paste input "Data Science Manager"
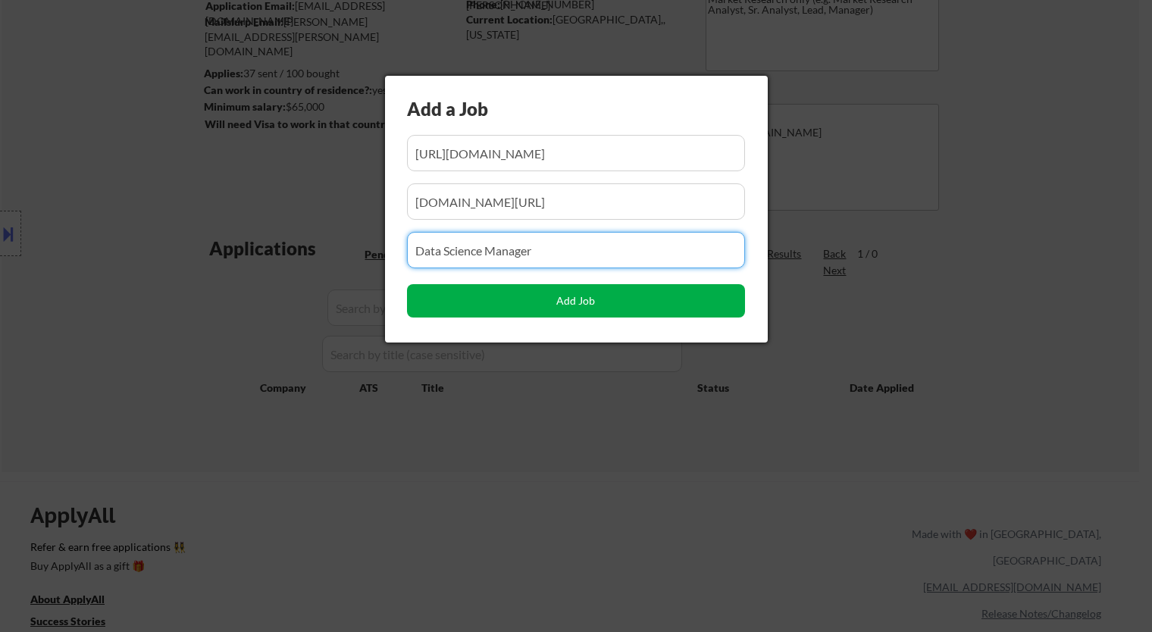
type input "Data Science Manager"
click at [572, 299] on button "Add Job" at bounding box center [576, 300] width 338 height 33
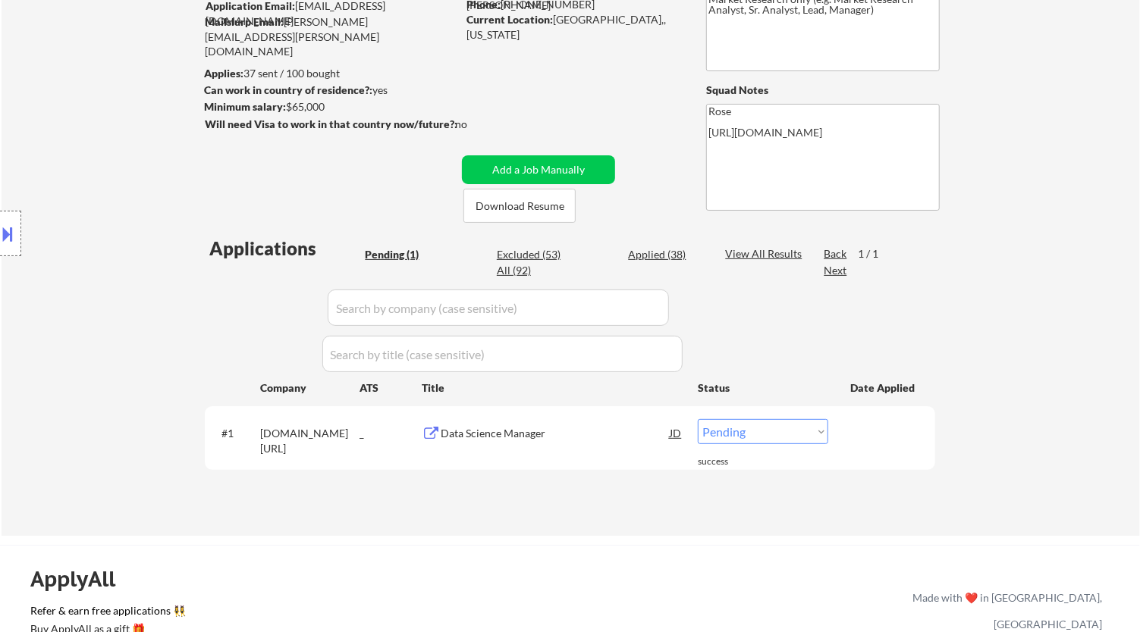
click at [737, 433] on select "Choose an option... Pending Applied Excluded (Questions) Excluded (Expired) Exc…" at bounding box center [763, 431] width 130 height 25
select select ""applied""
click at [698, 419] on select "Choose an option... Pending Applied Excluded (Questions) Excluded (Expired) Exc…" at bounding box center [763, 431] width 130 height 25
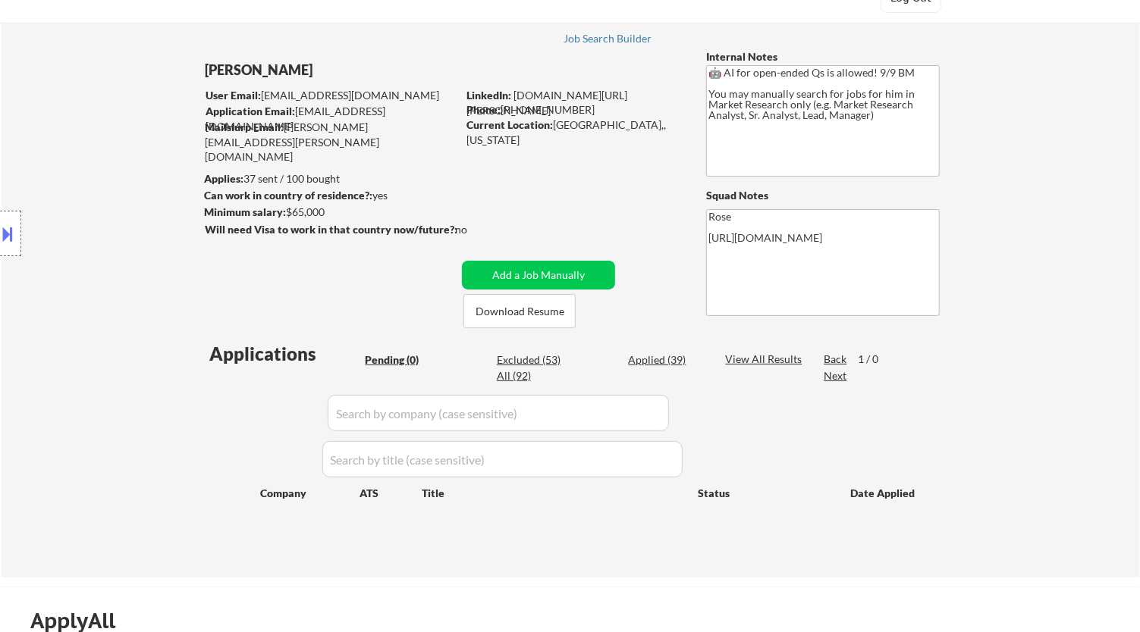
scroll to position [84, 0]
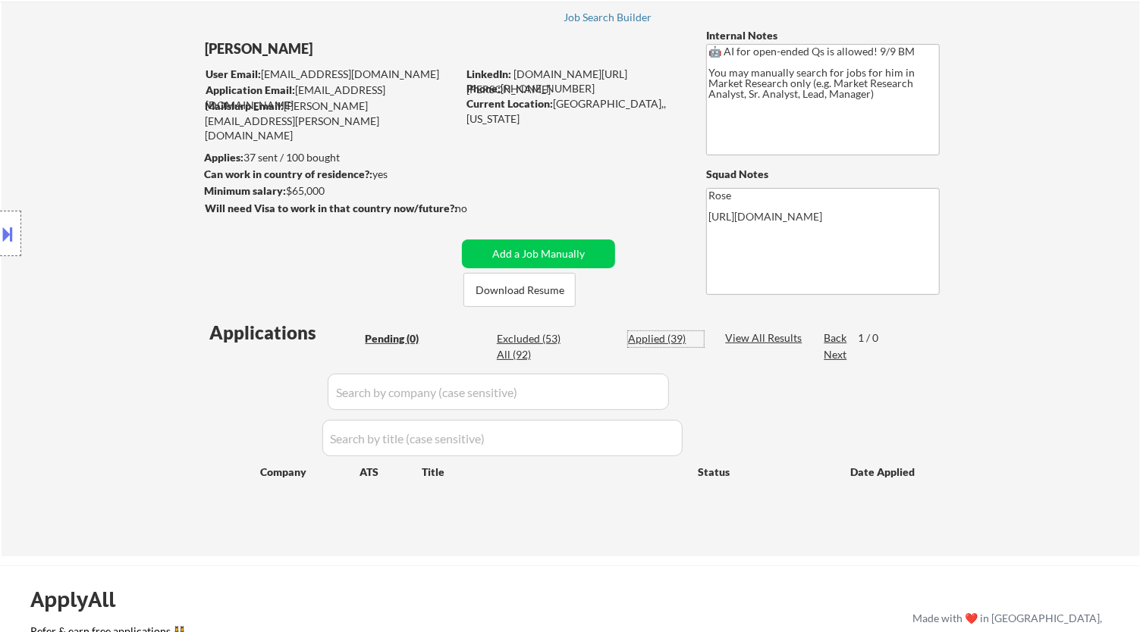
click at [662, 341] on div "Applied (39)" at bounding box center [666, 338] width 76 height 15
select select ""applied""
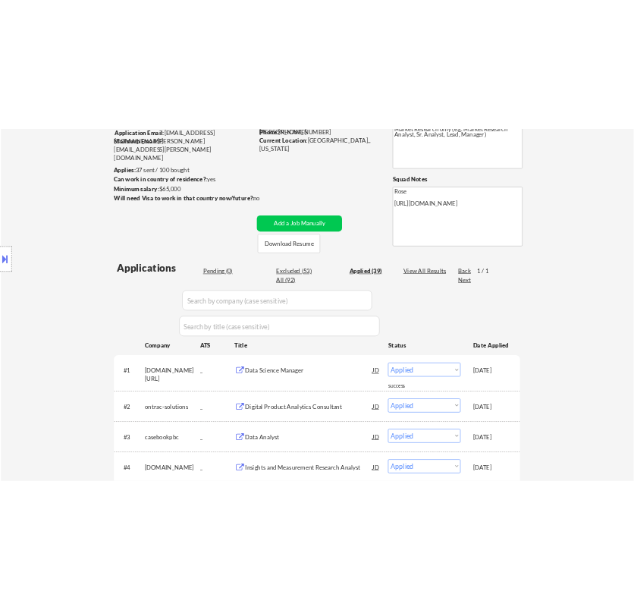
scroll to position [252, 0]
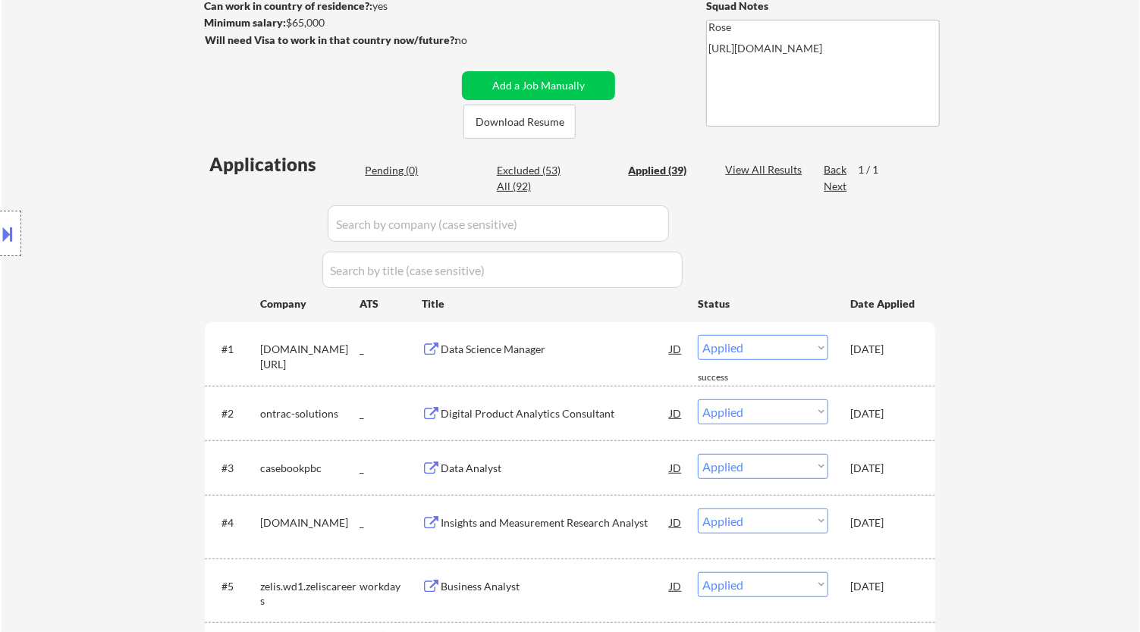
click at [648, 224] on input "input" at bounding box center [498, 223] width 341 height 36
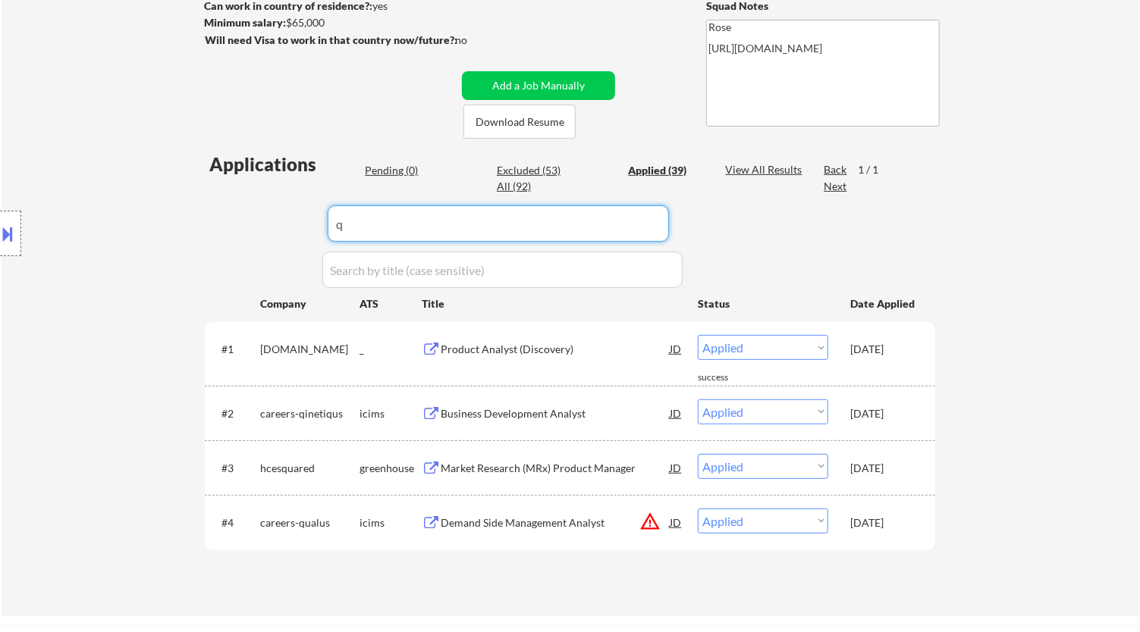
type input "q"
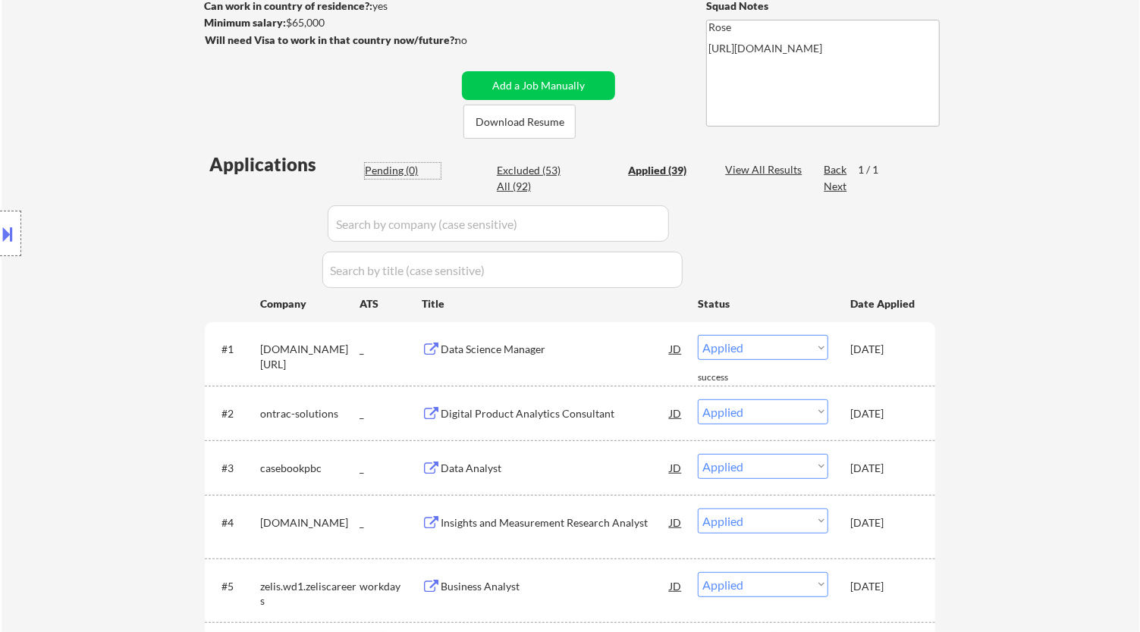
click at [396, 171] on div "Pending (0)" at bounding box center [403, 170] width 76 height 15
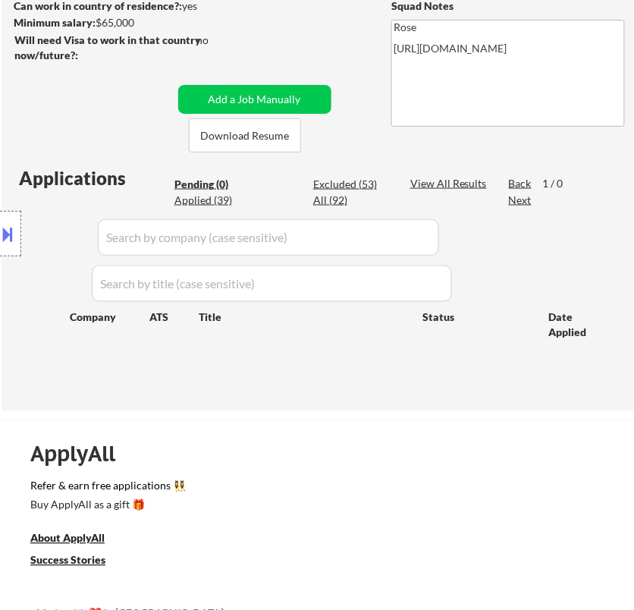
click at [11, 229] on button at bounding box center [8, 233] width 17 height 25
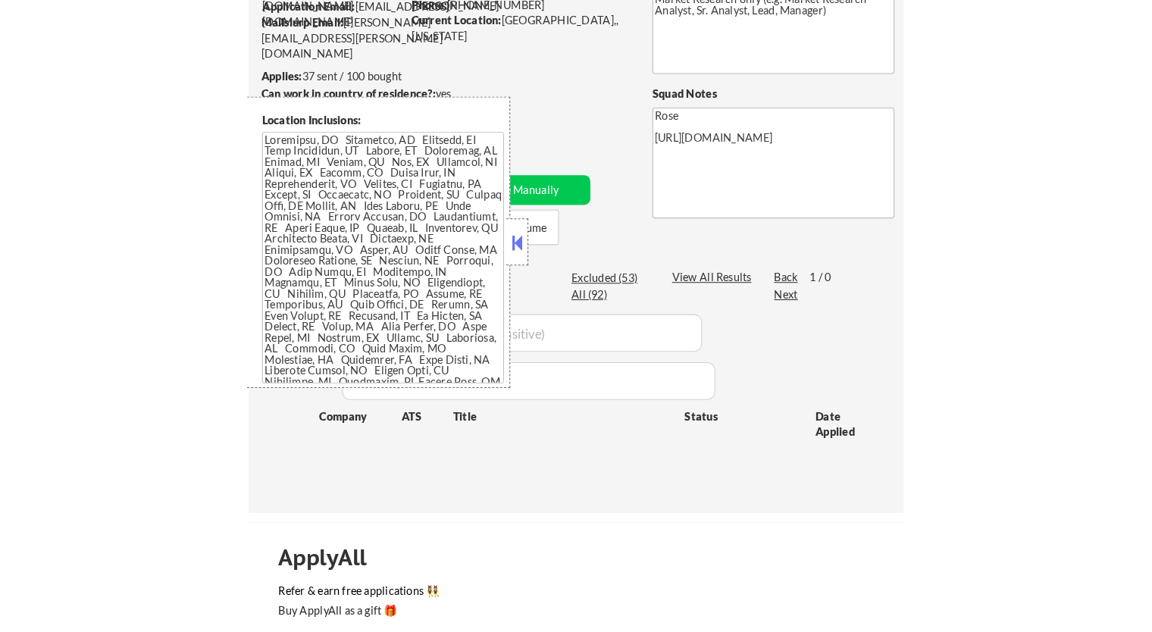
scroll to position [36, 0]
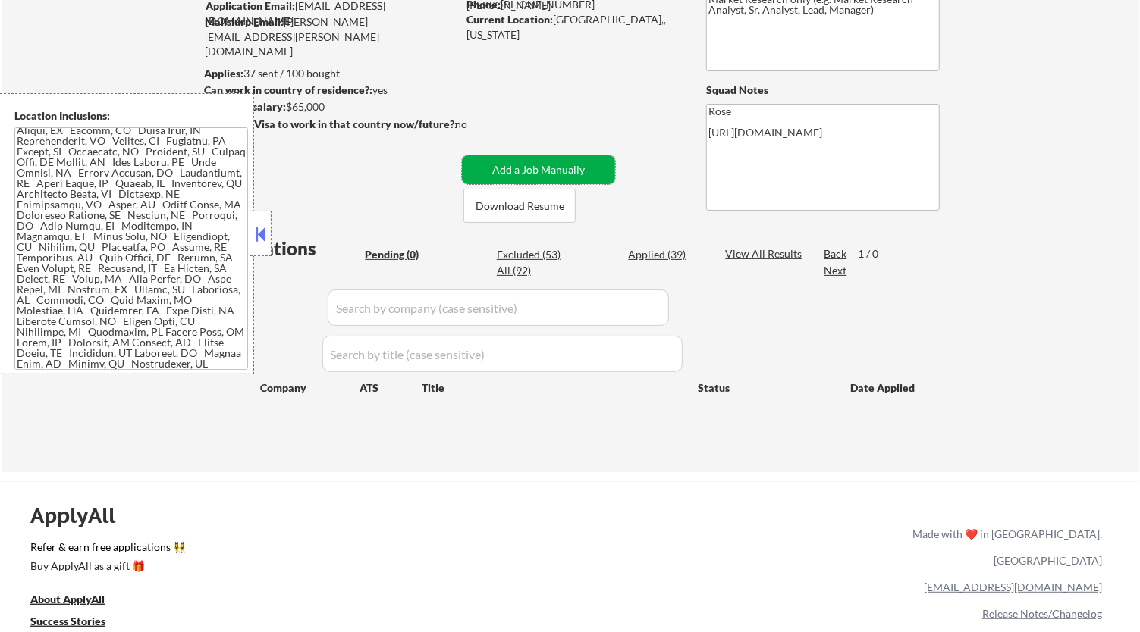
click at [535, 168] on button "Add a Job Manually" at bounding box center [538, 169] width 153 height 29
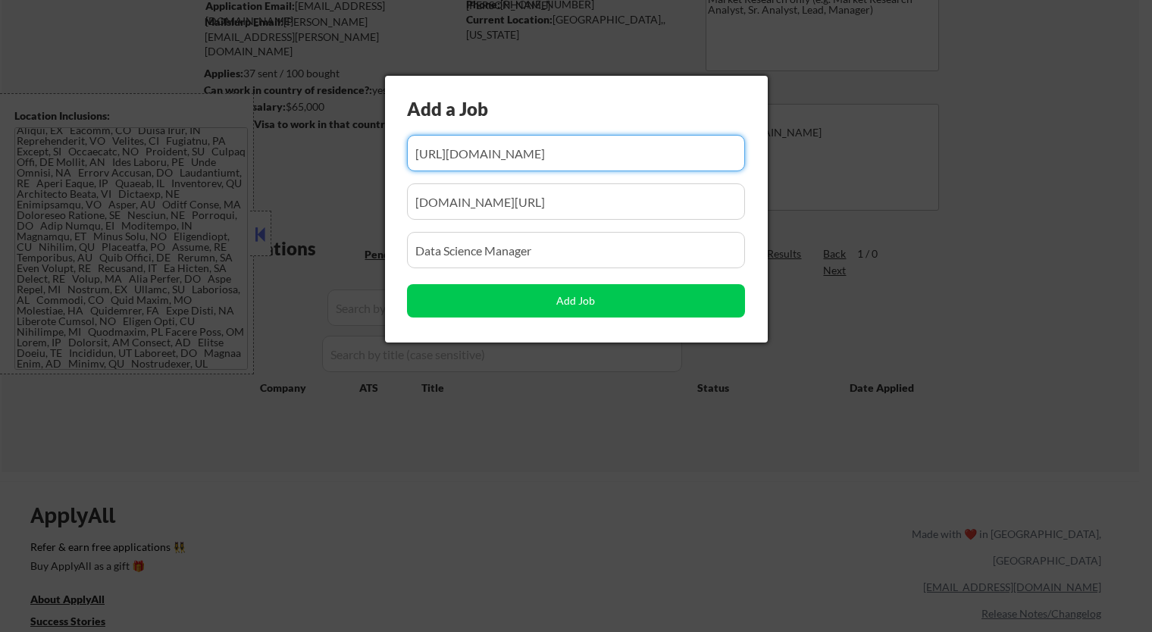
drag, startPoint x: 506, startPoint y: 154, endPoint x: 480, endPoint y: 157, distance: 26.0
click at [480, 157] on input "input" at bounding box center [576, 153] width 338 height 36
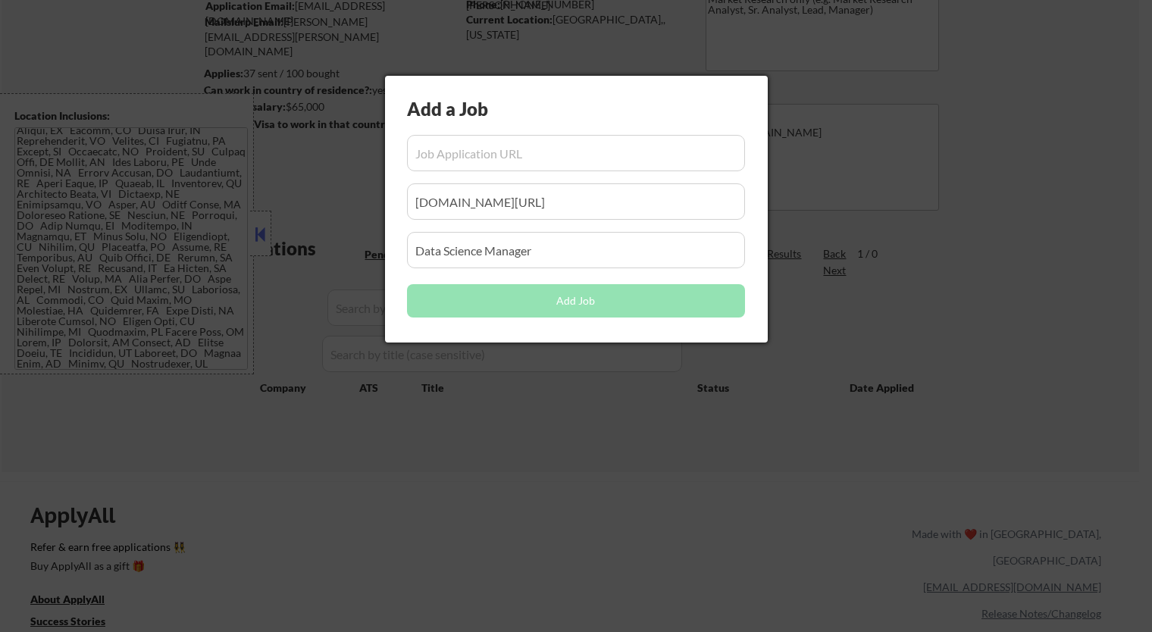
click at [490, 155] on input "input" at bounding box center [576, 153] width 338 height 36
paste input "[URL][DOMAIN_NAME]"
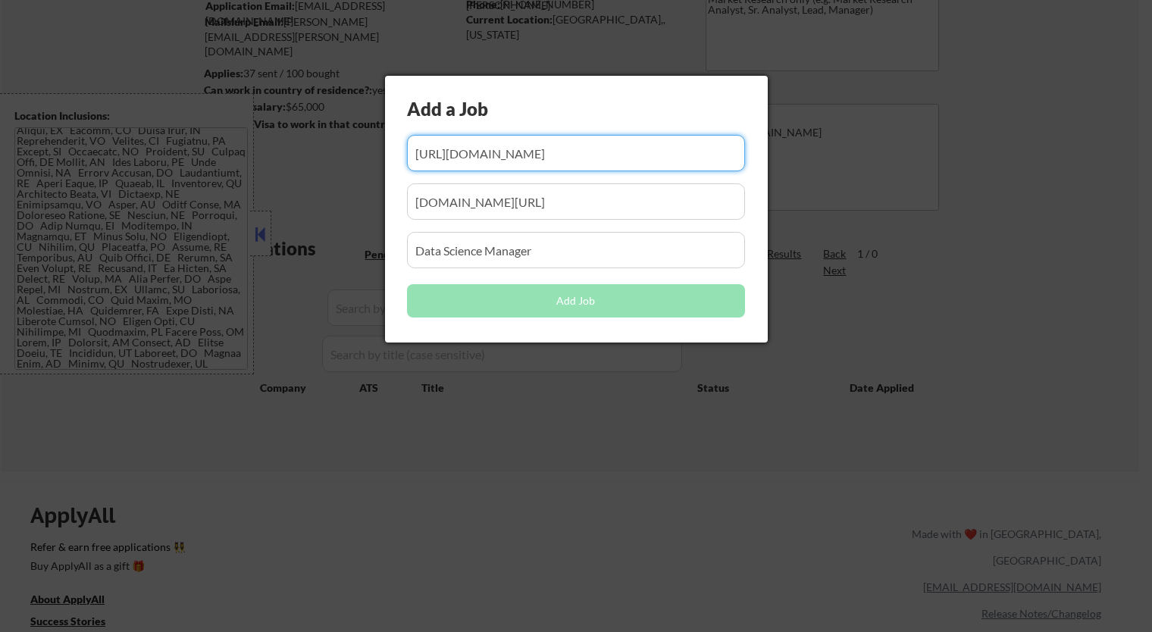
scroll to position [0, 104]
type input "[URL][DOMAIN_NAME]"
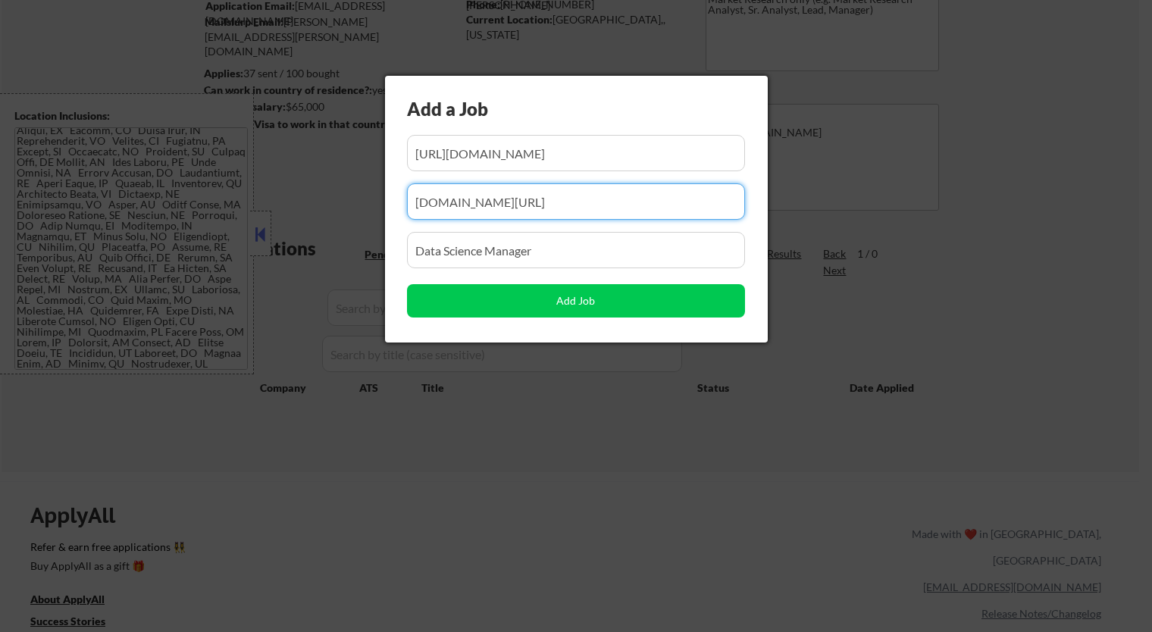
scroll to position [0, 0]
drag, startPoint x: 577, startPoint y: 202, endPoint x: 260, endPoint y: 201, distance: 316.9
click at [256, 222] on body "← Return to /applysquad Mailslurp Inbox Job Search Builder [PERSON_NAME] User E…" at bounding box center [576, 148] width 1152 height 632
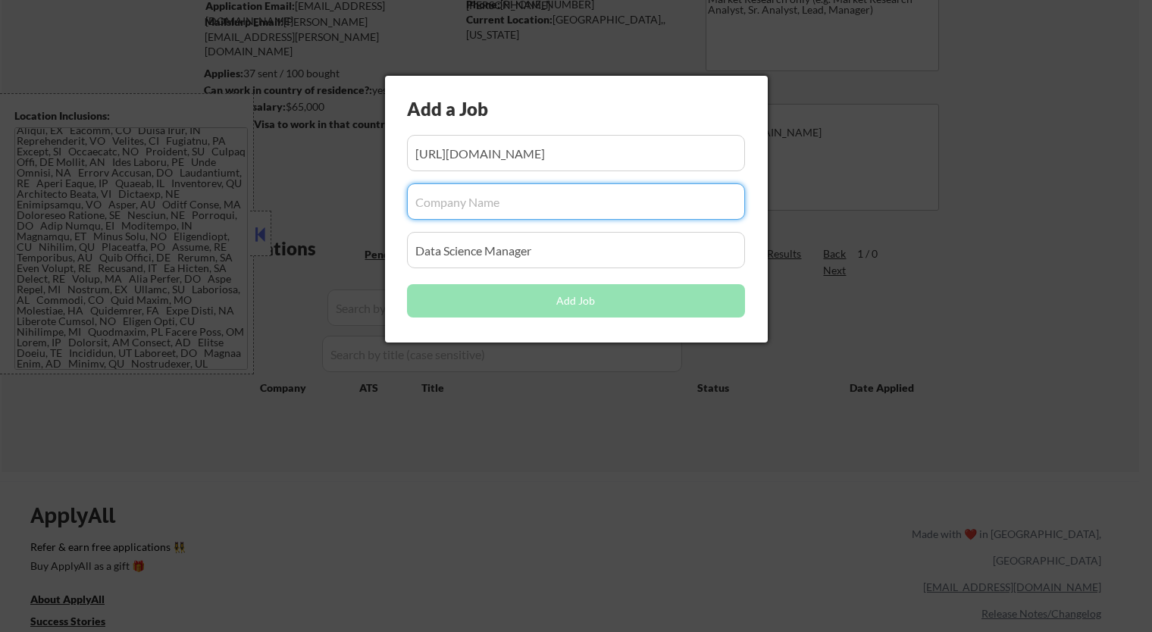
click at [537, 201] on input "input" at bounding box center [576, 201] width 338 height 36
paste input "questanalytics"
type input "questanalytics"
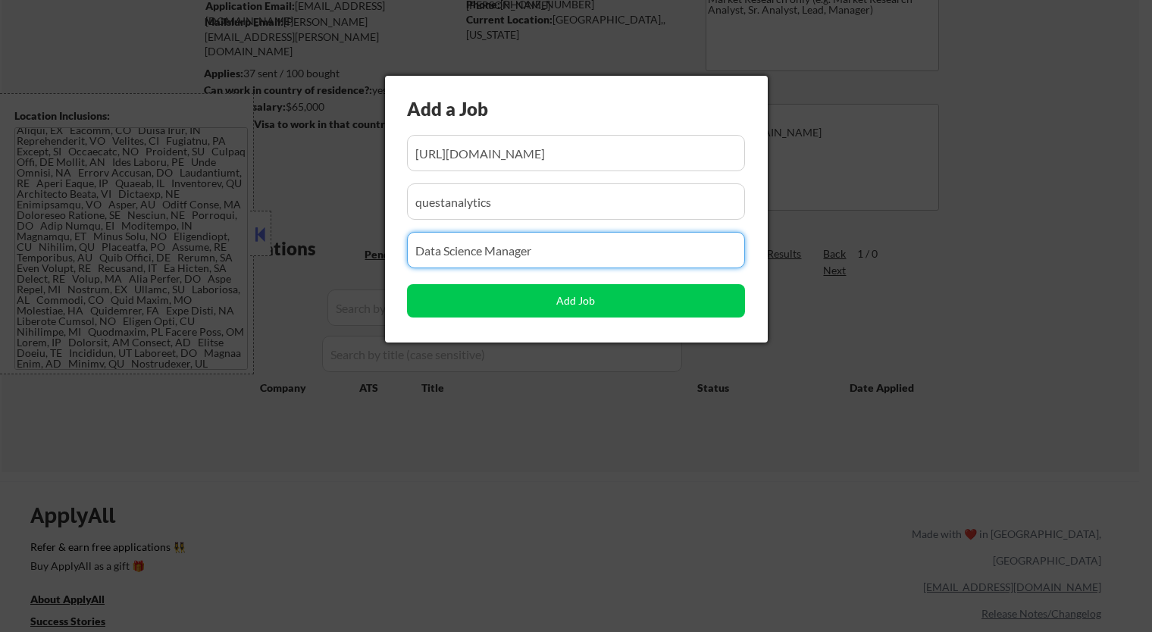
drag, startPoint x: 551, startPoint y: 251, endPoint x: 271, endPoint y: 260, distance: 279.9
click at [274, 262] on body "← Return to /applysquad Mailslurp Inbox Job Search Builder [PERSON_NAME] User E…" at bounding box center [576, 148] width 1152 height 632
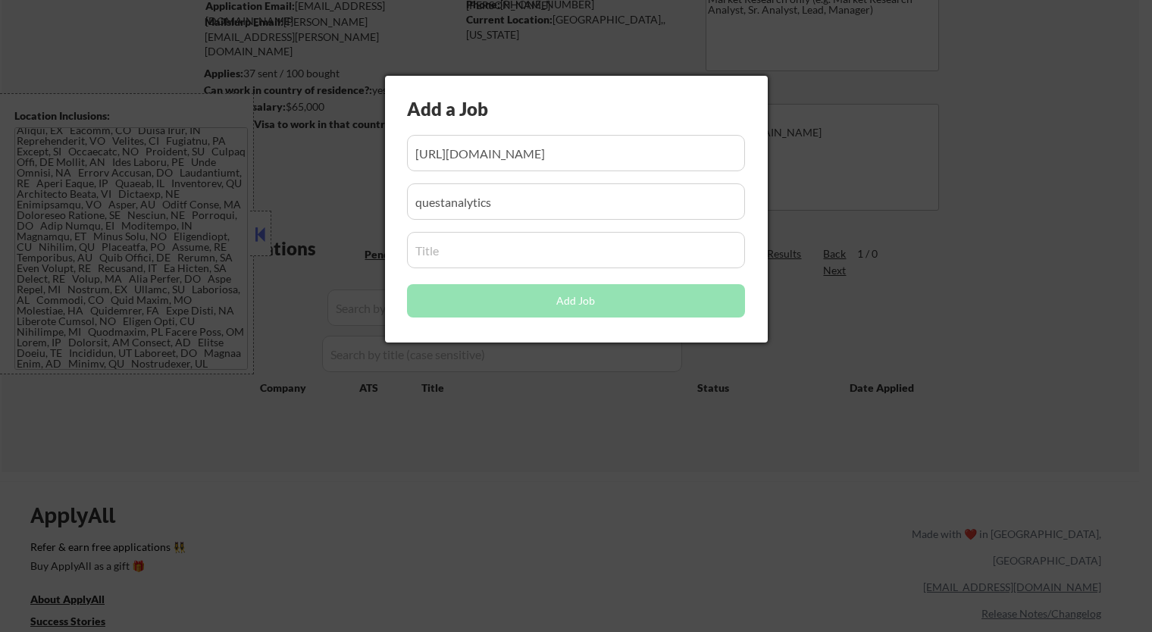
click at [582, 258] on input "input" at bounding box center [576, 250] width 338 height 36
paste input "Data Analyst Network Analytics"
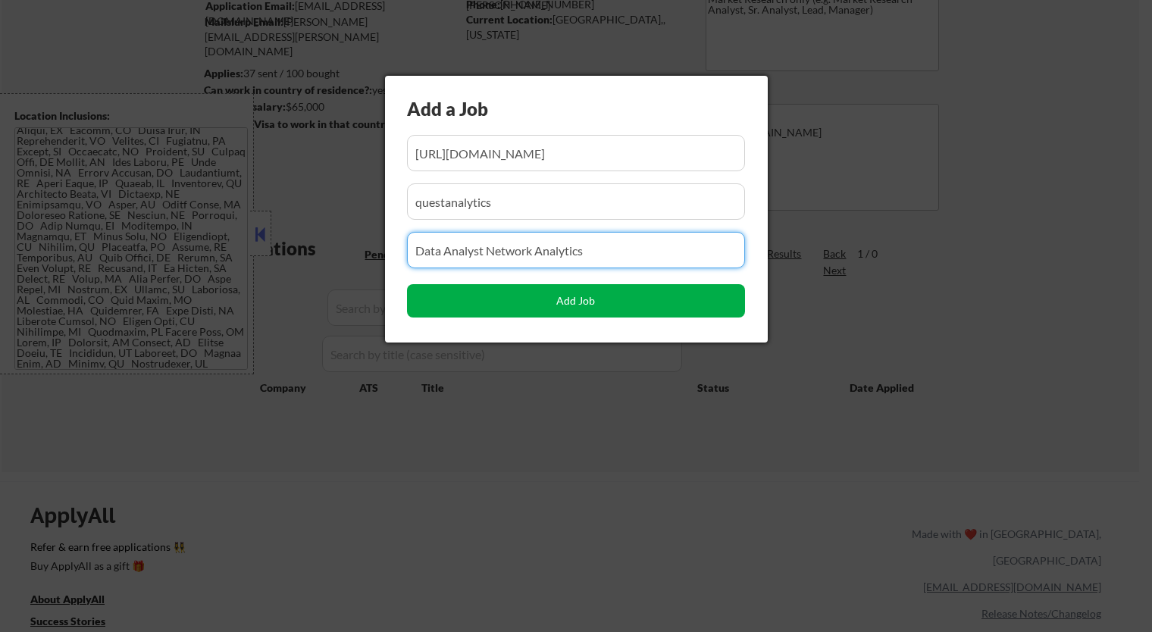
type input "Data Analyst Network Analytics"
click at [572, 306] on button "Add Job" at bounding box center [576, 300] width 338 height 33
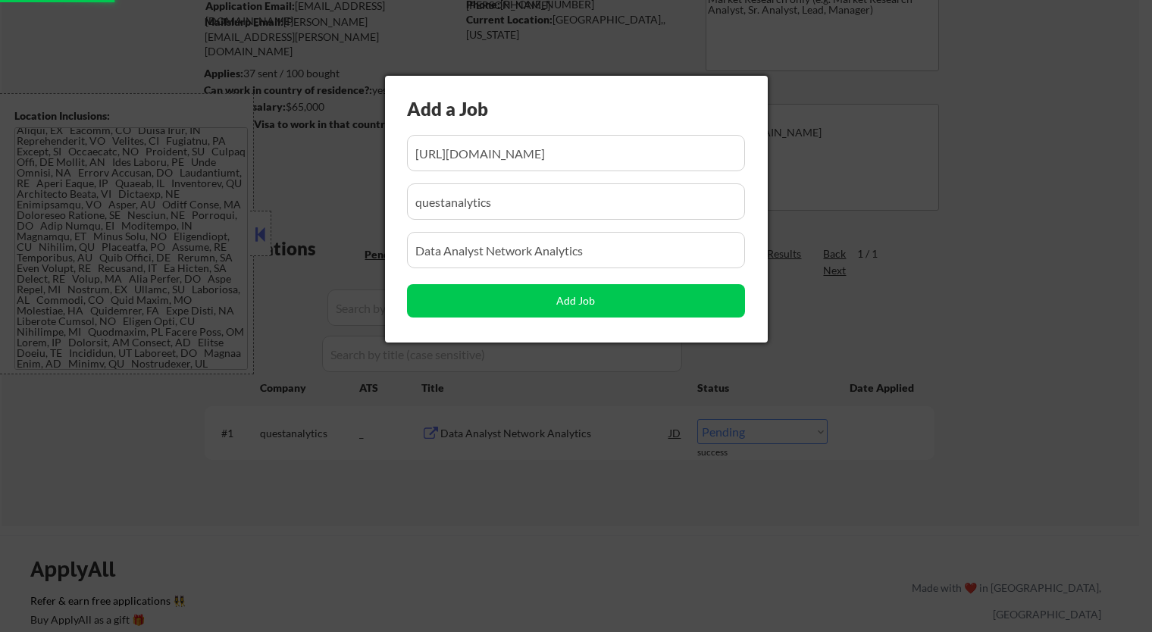
click at [622, 518] on div at bounding box center [576, 316] width 1152 height 632
click at [570, 508] on div at bounding box center [576, 316] width 1152 height 632
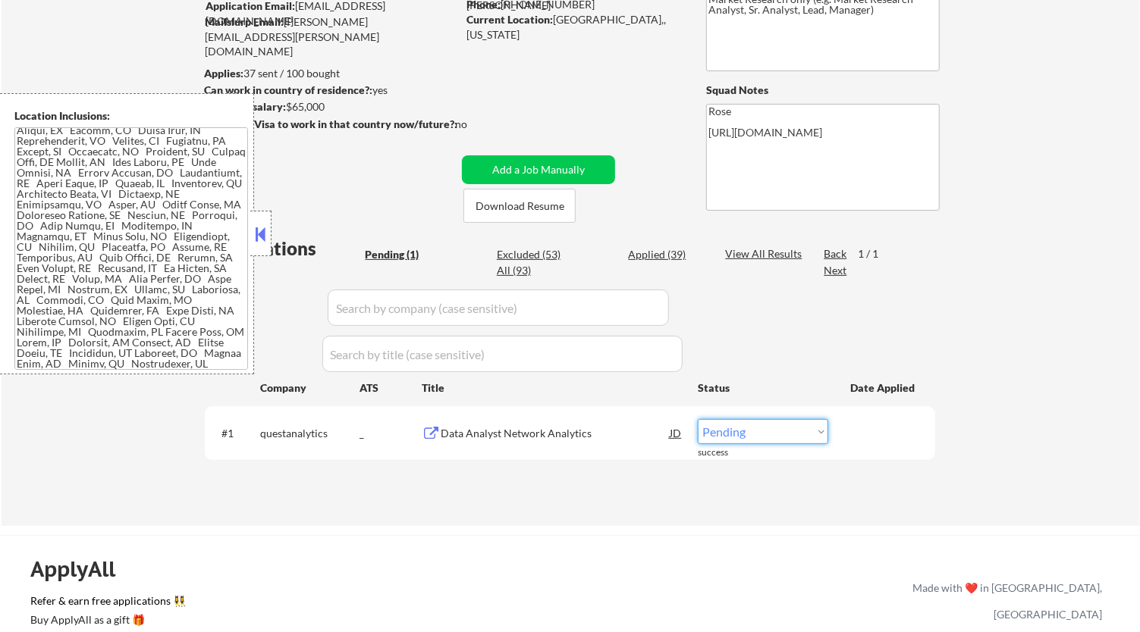
click at [773, 436] on select "Choose an option... Pending Applied Excluded (Questions) Excluded (Expired) Exc…" at bounding box center [763, 431] width 130 height 25
select select ""applied""
click at [698, 419] on select "Choose an option... Pending Applied Excluded (Questions) Excluded (Expired) Exc…" at bounding box center [763, 431] width 130 height 25
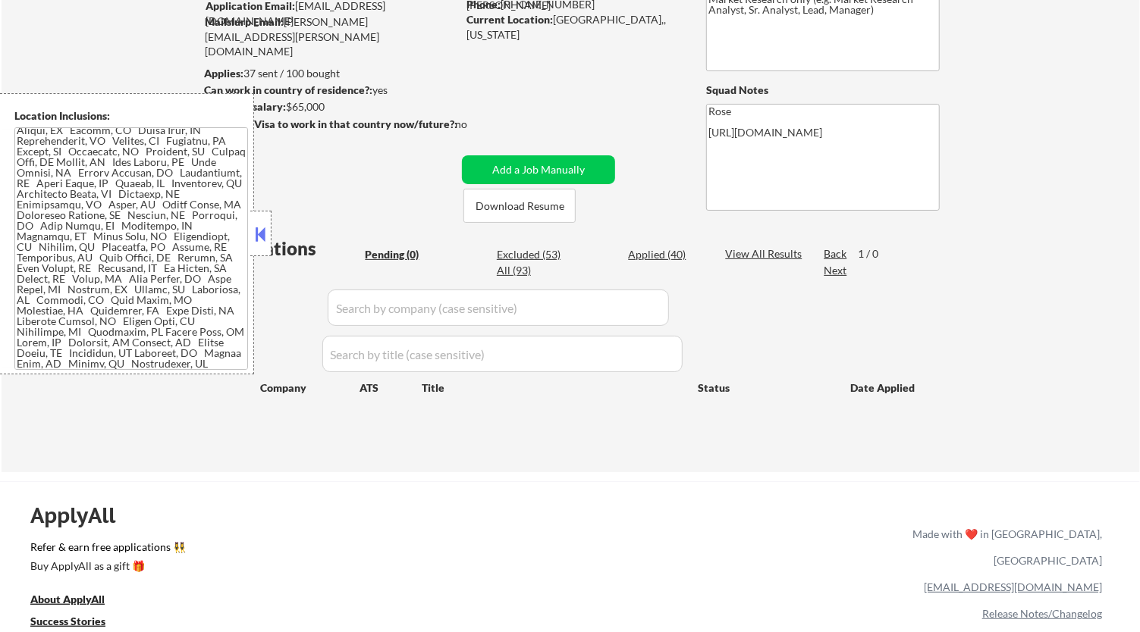
click at [269, 234] on div at bounding box center [260, 233] width 21 height 45
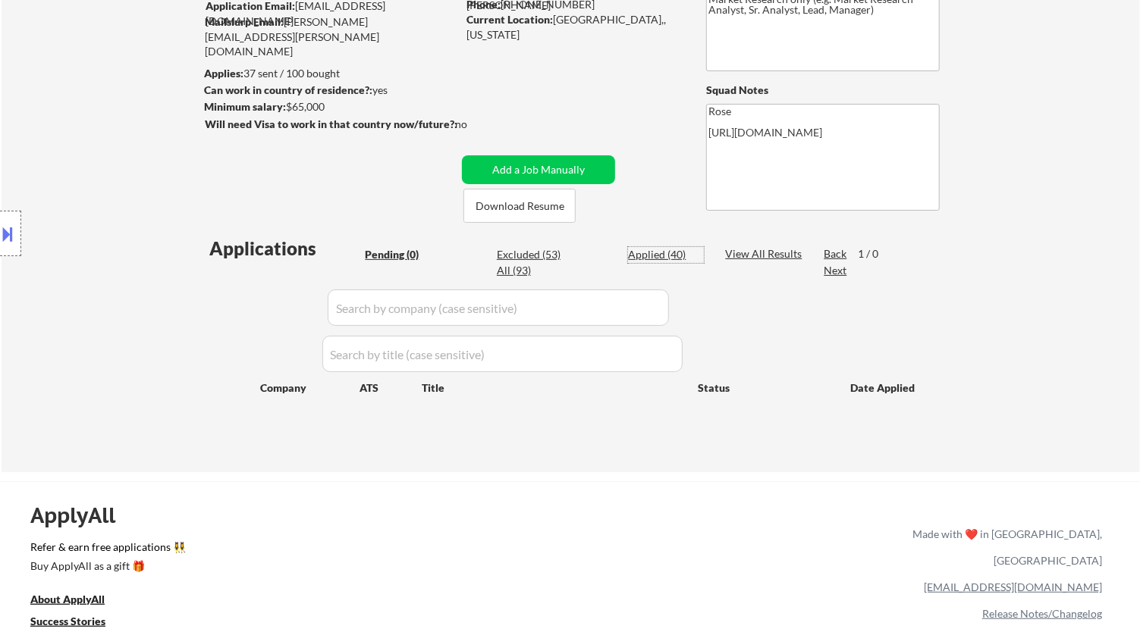
click at [670, 252] on div "Applied (40)" at bounding box center [666, 254] width 76 height 15
select select ""applied""
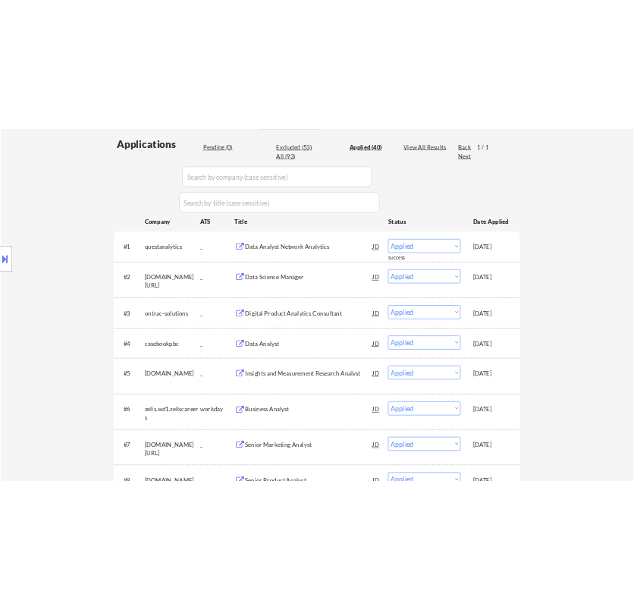
scroll to position [421, 0]
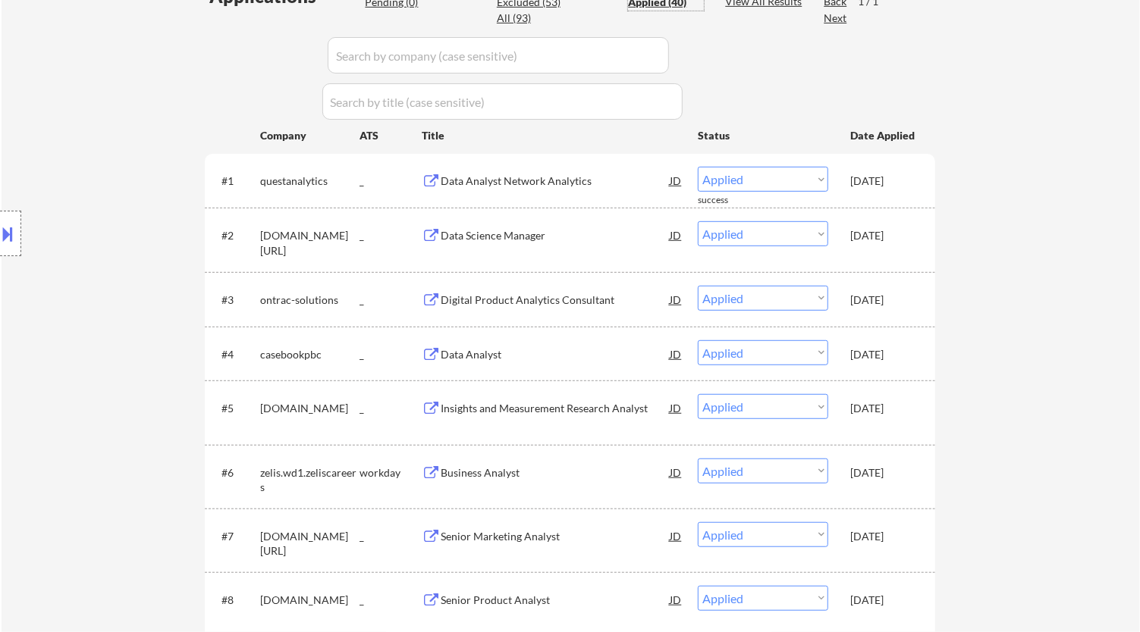
select select ""applied""
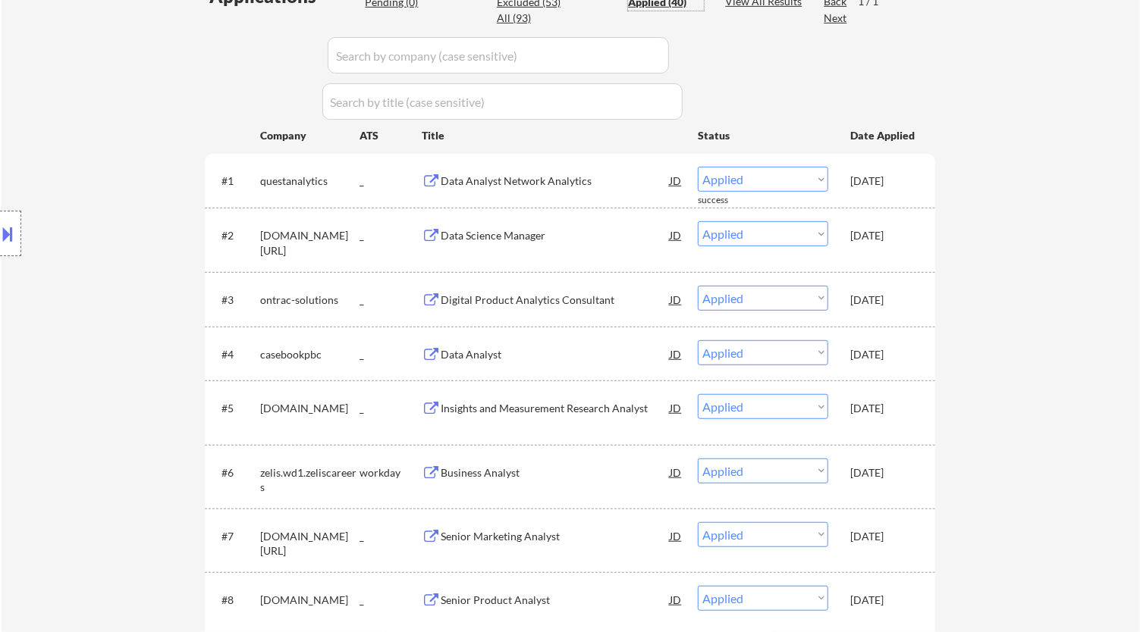
select select ""applied""
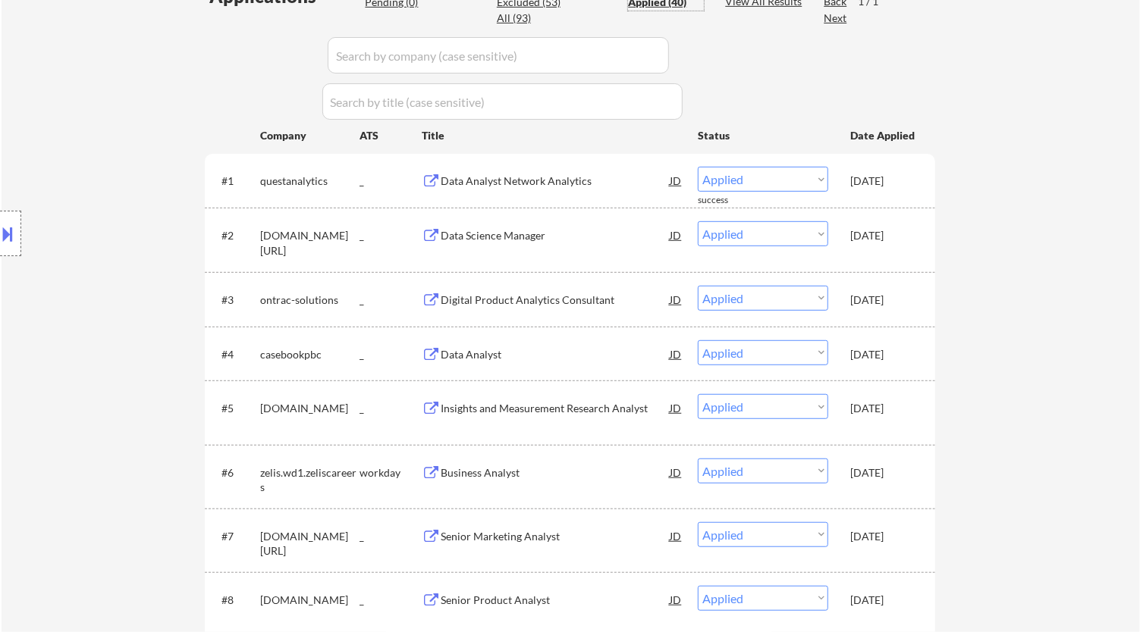
select select ""applied""
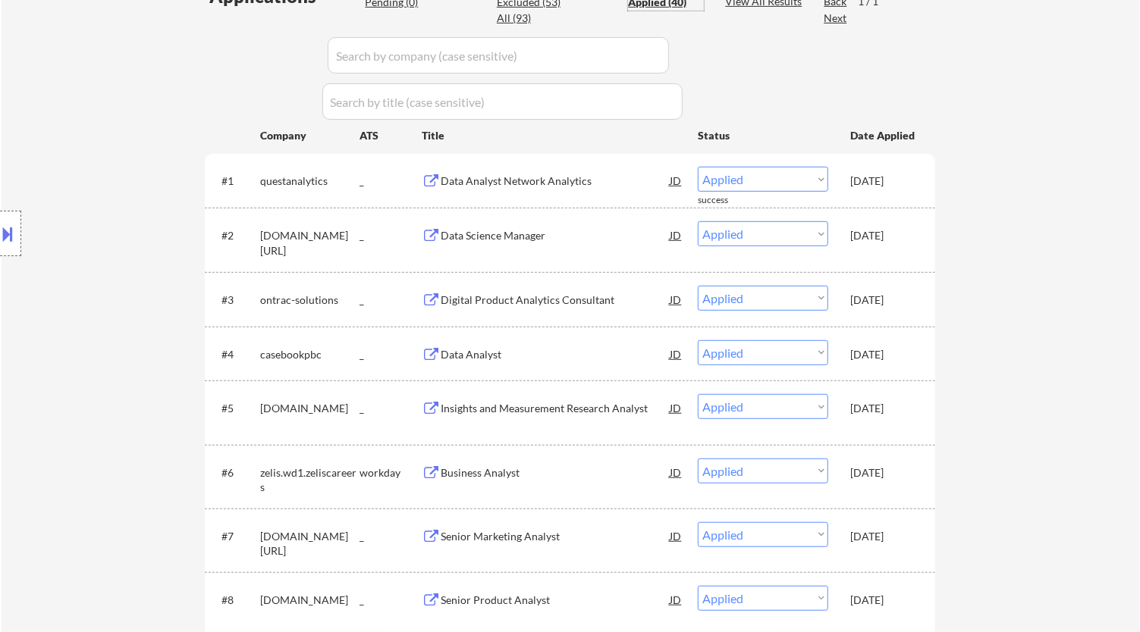
select select ""applied""
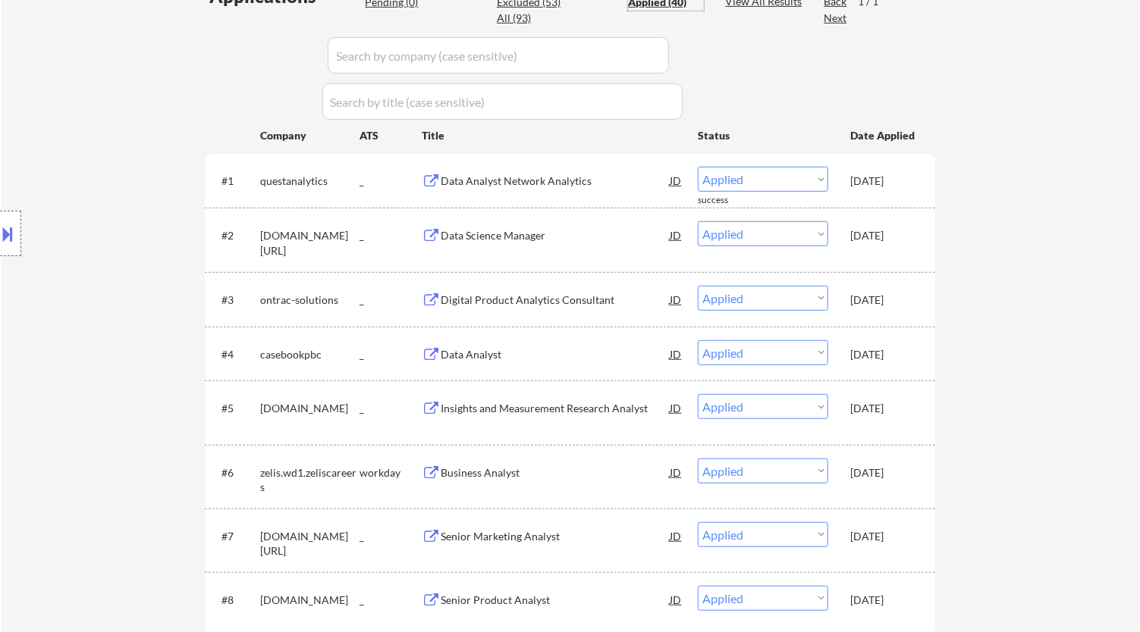
select select ""applied""
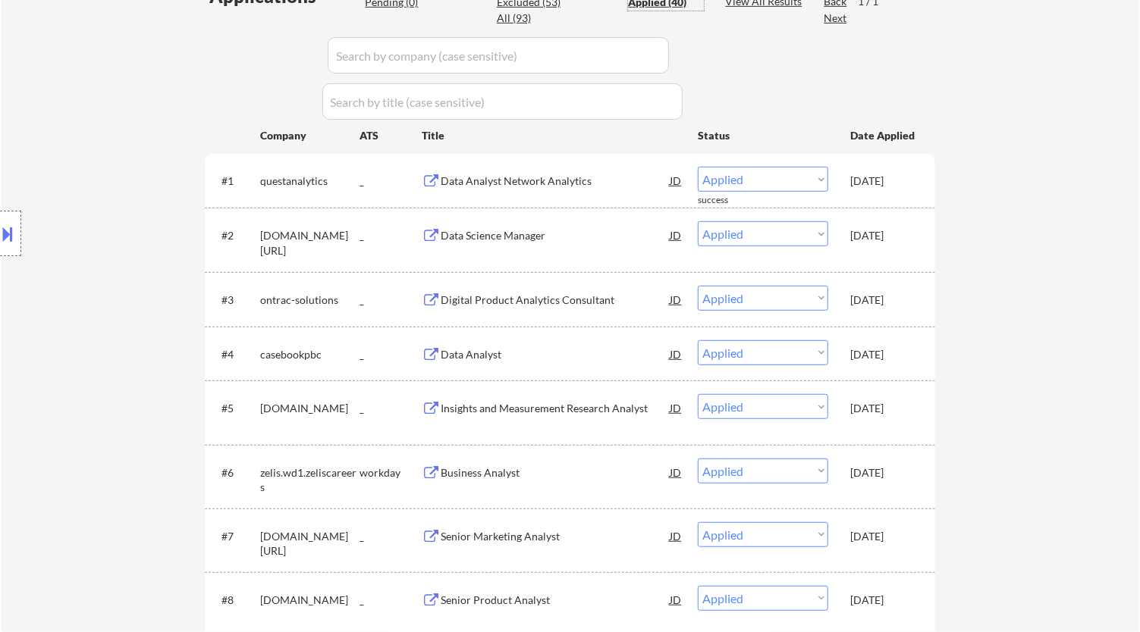
select select ""applied""
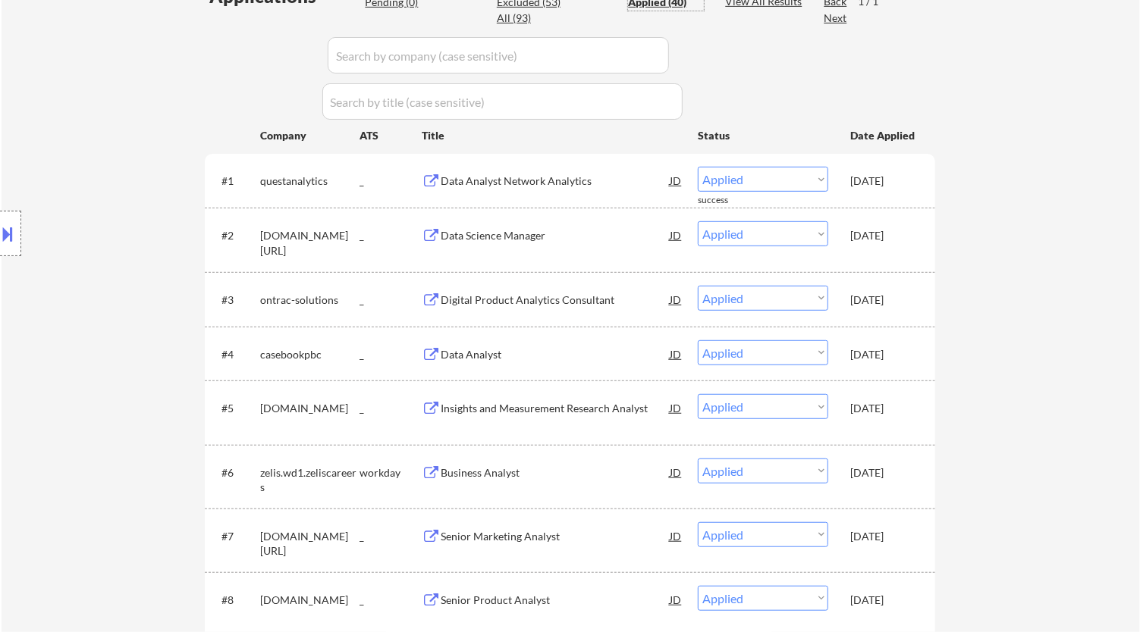
select select ""applied""
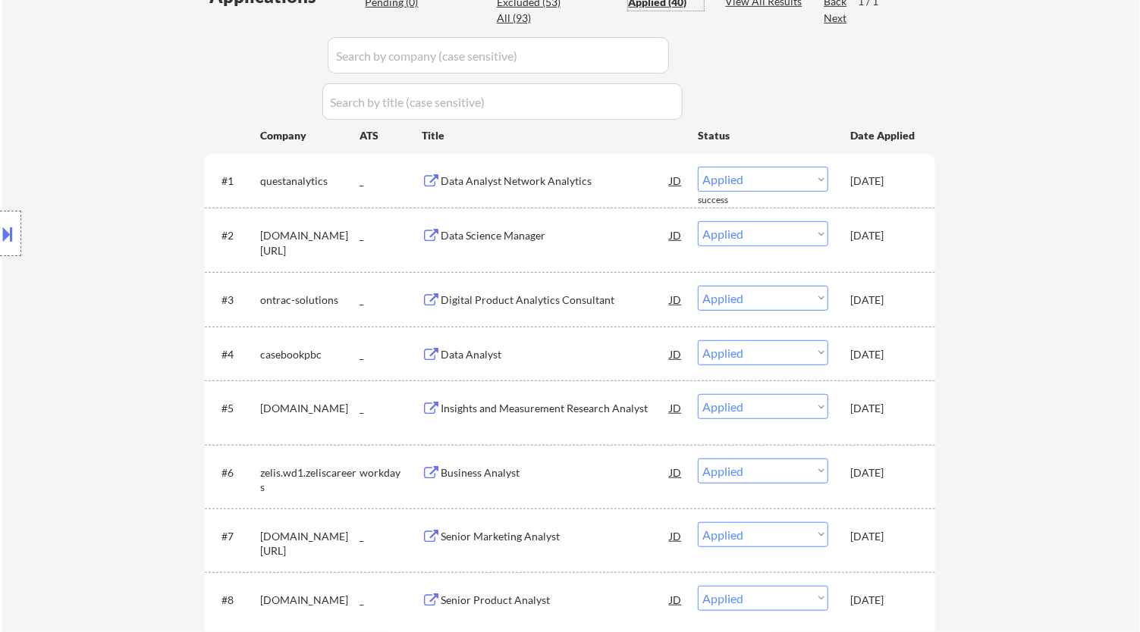
select select ""applied""
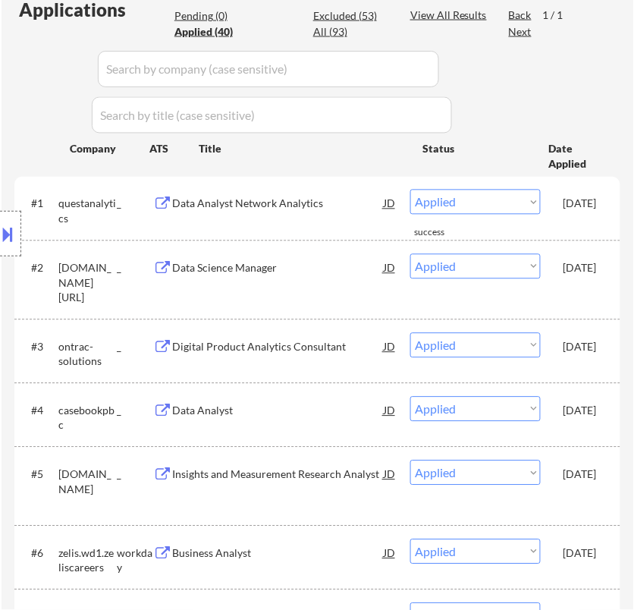
scroll to position [337, 0]
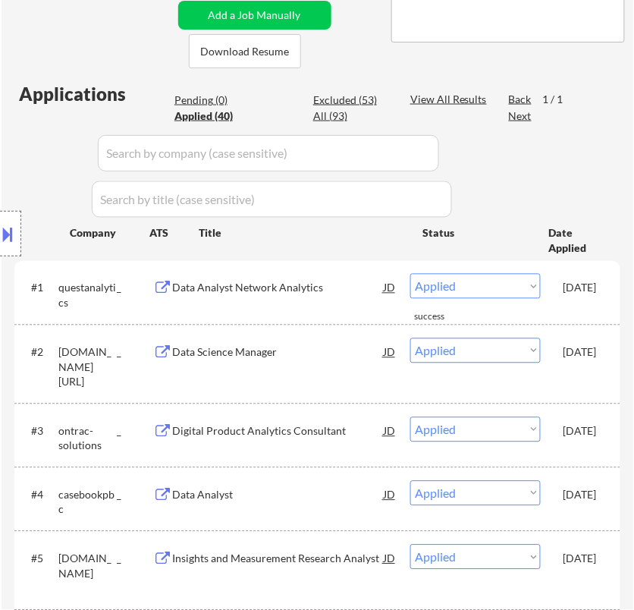
click at [16, 230] on button at bounding box center [8, 233] width 17 height 25
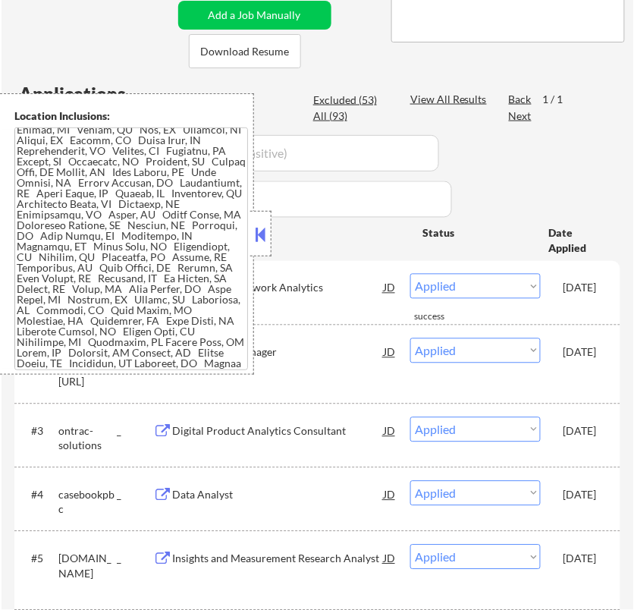
scroll to position [36, 0]
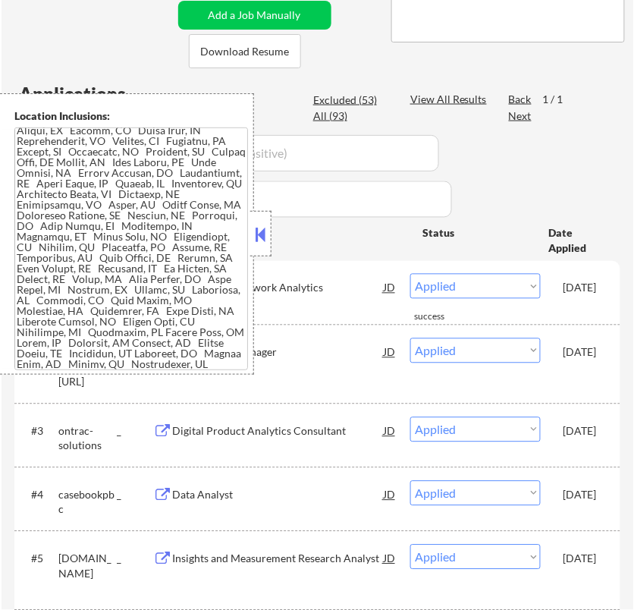
click at [267, 234] on button at bounding box center [260, 234] width 17 height 23
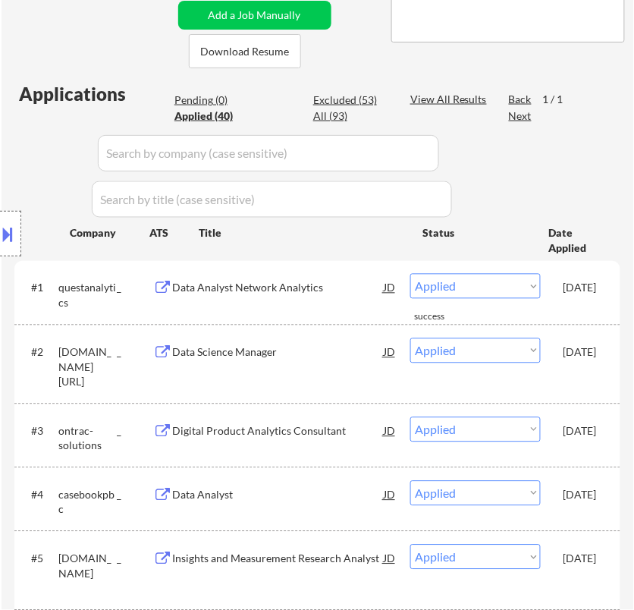
click at [429, 142] on input "input" at bounding box center [268, 153] width 341 height 36
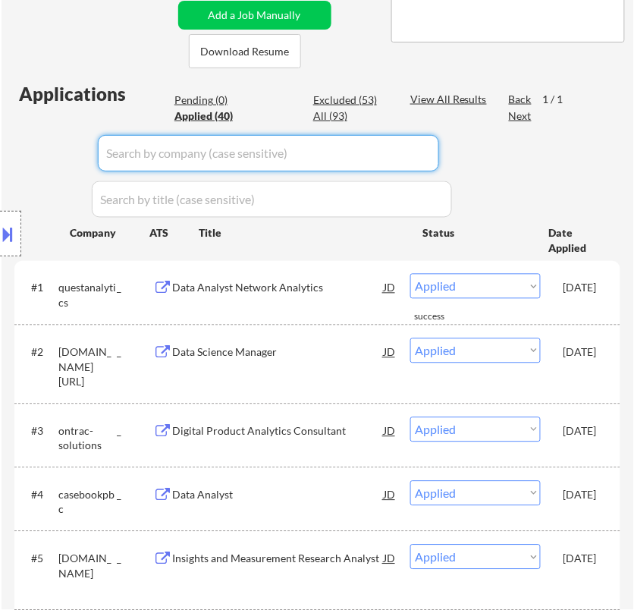
paste input "verisinsight"
type input "verisinsight"
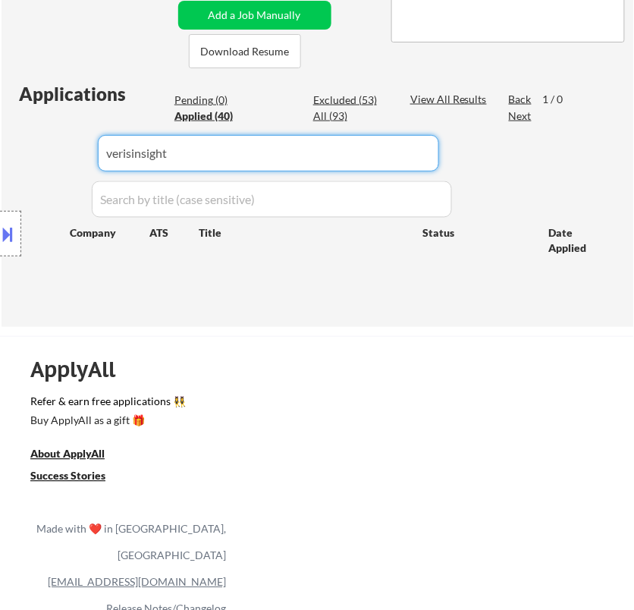
drag, startPoint x: 293, startPoint y: 165, endPoint x: -11, endPoint y: 125, distance: 306.6
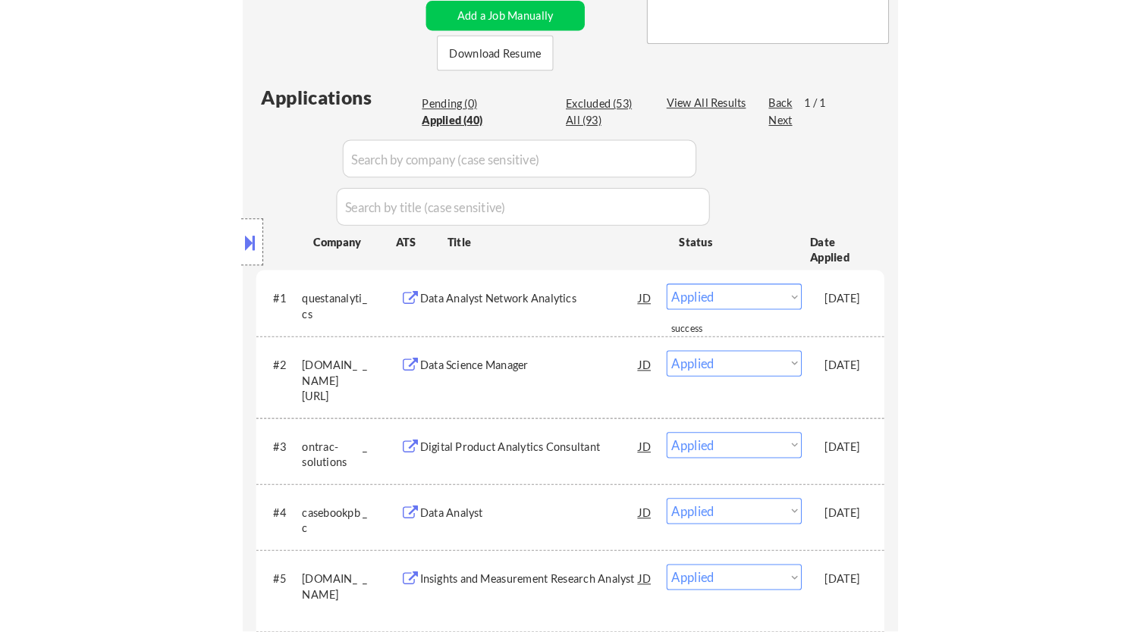
scroll to position [168, 0]
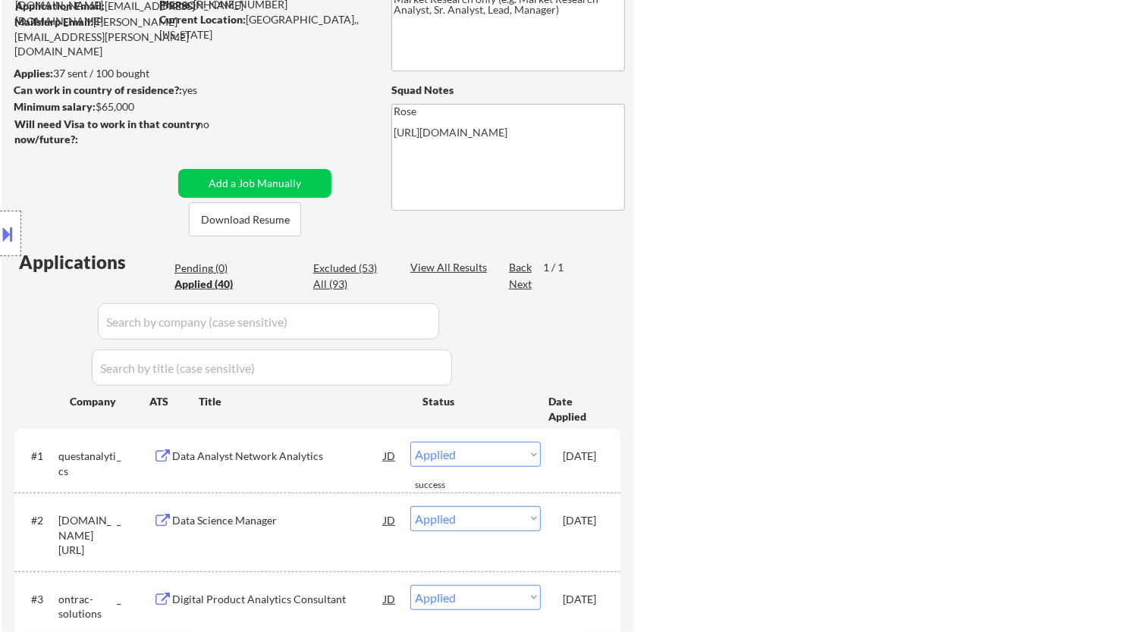
select select ""applied""
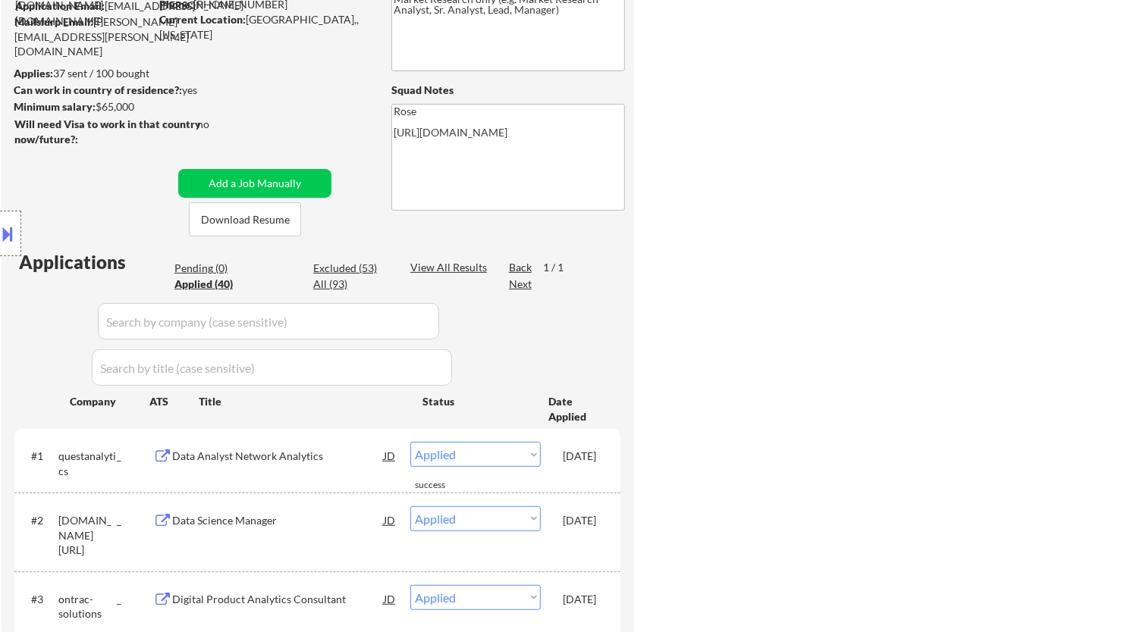
select select ""applied""
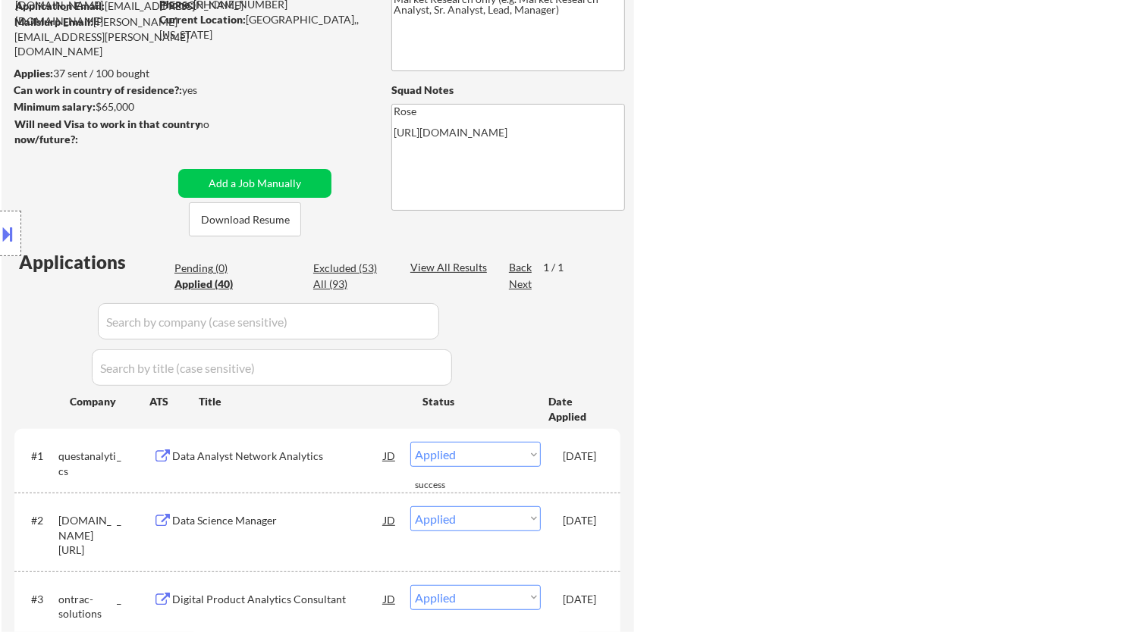
select select ""applied""
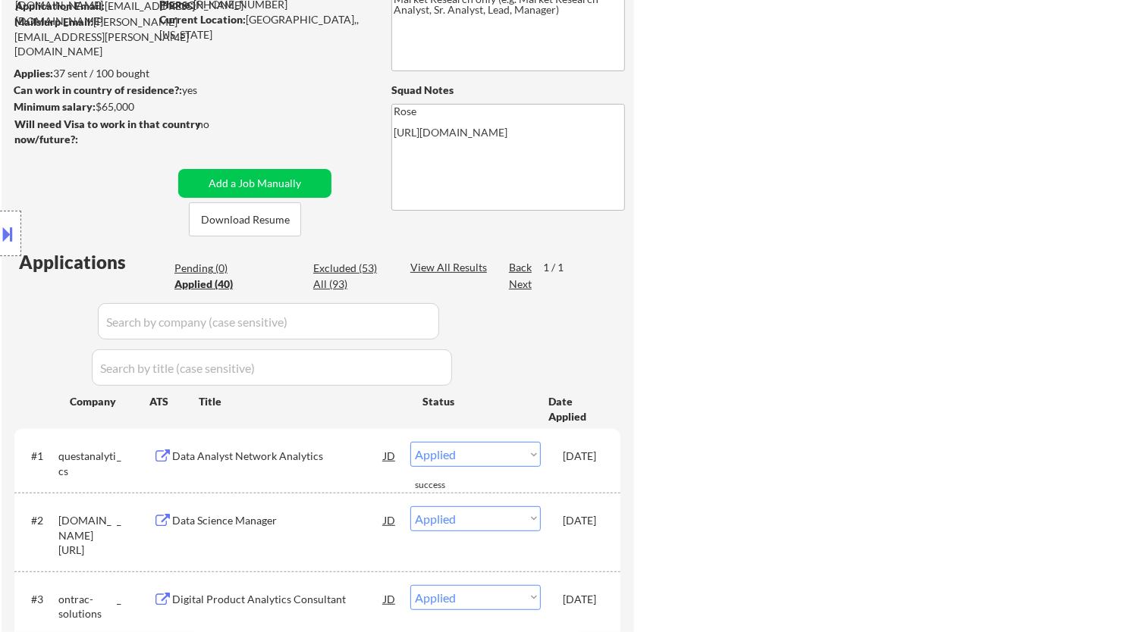
select select ""applied""
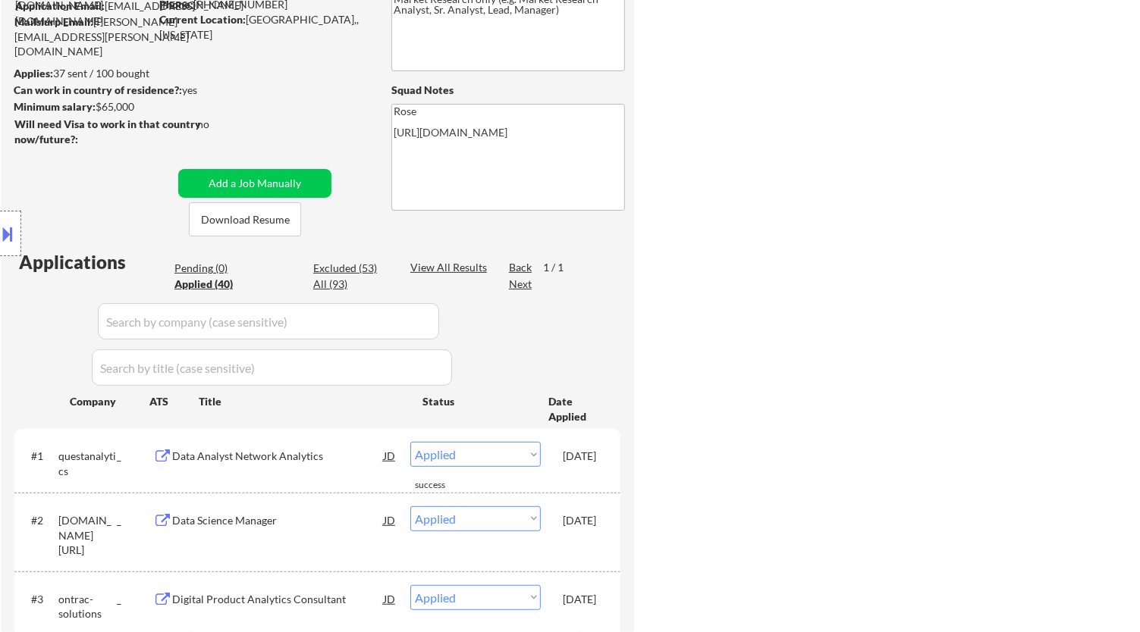
select select ""applied""
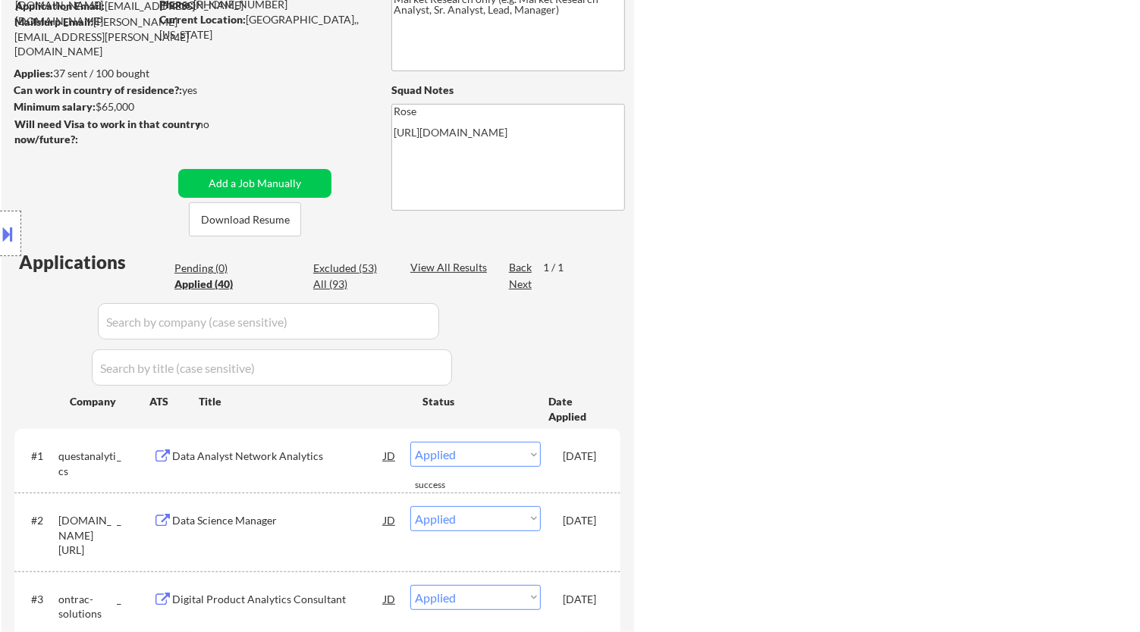
select select ""applied""
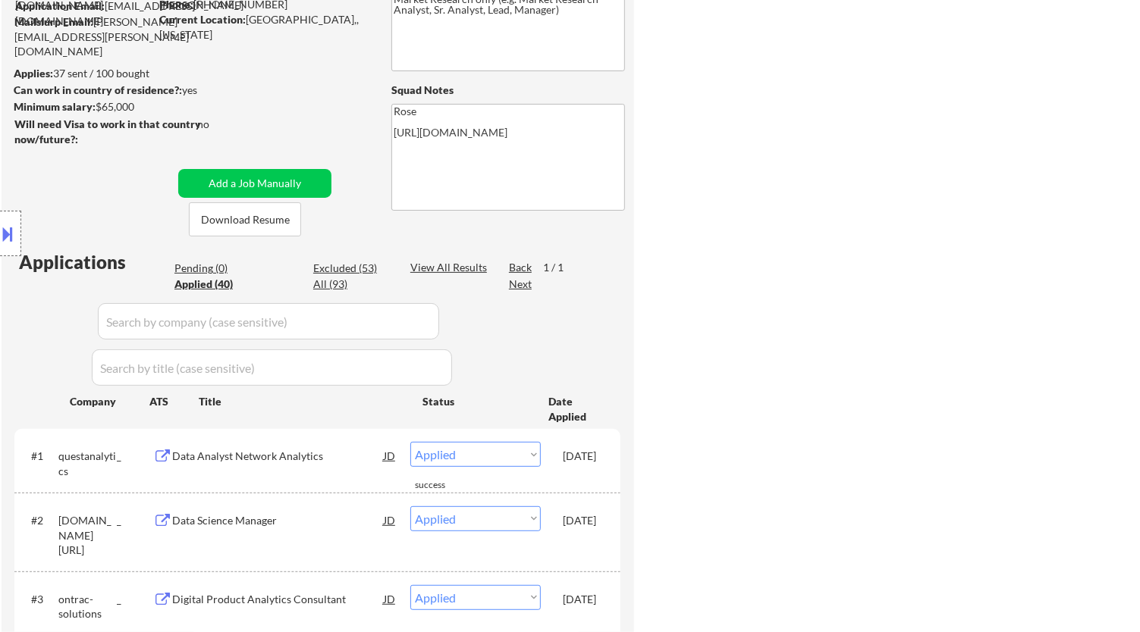
select select ""applied""
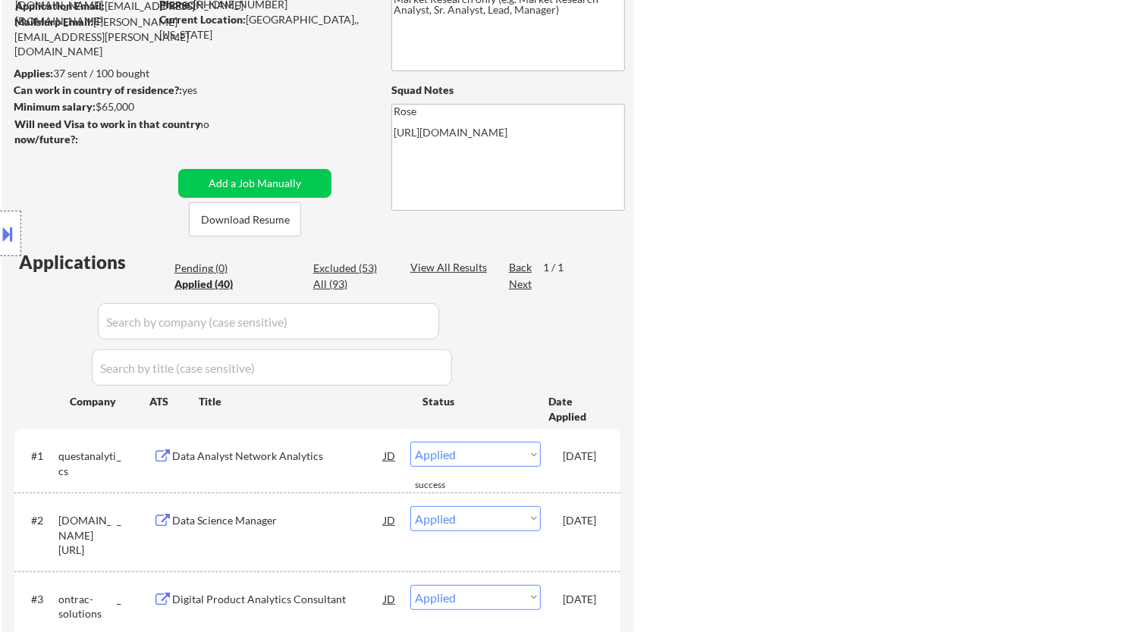
select select ""applied""
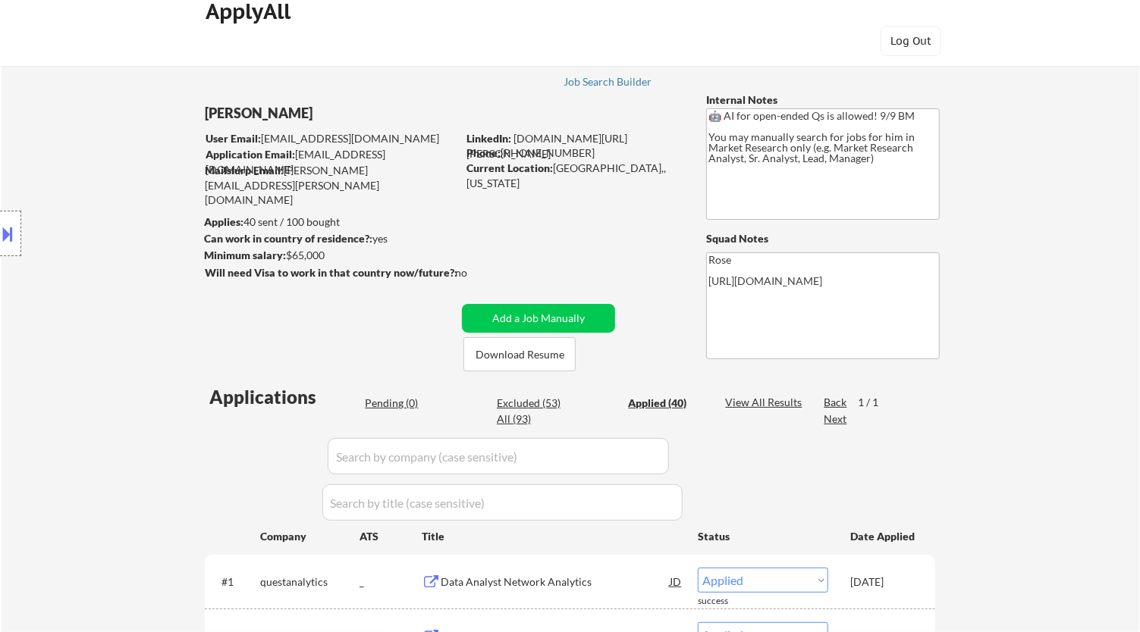
scroll to position [0, 0]
